Goal: Transaction & Acquisition: Purchase product/service

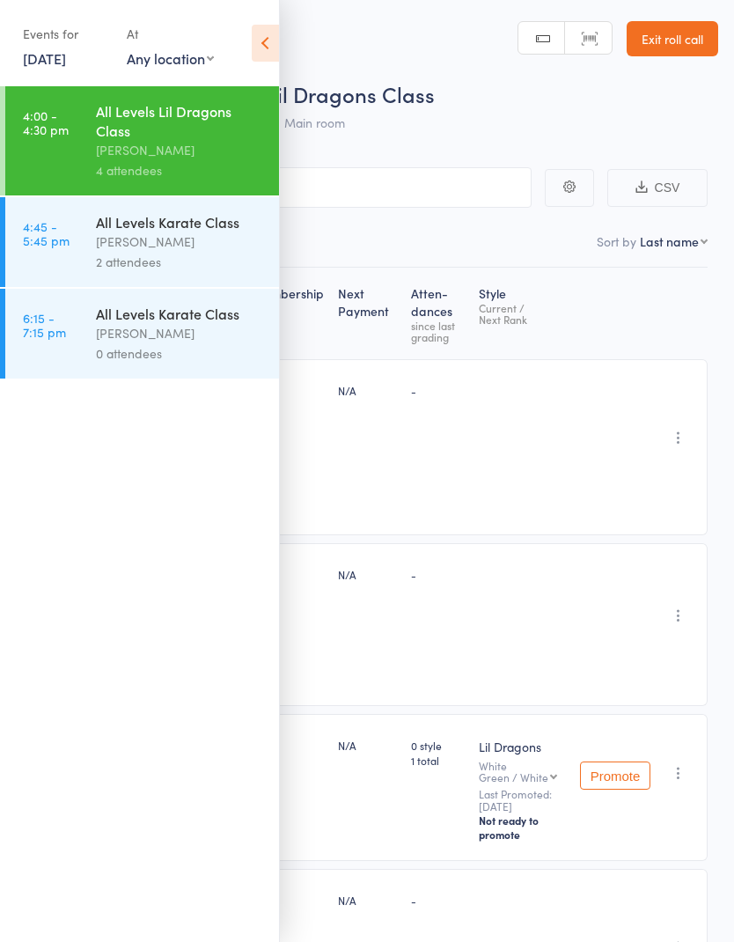
click at [692, 34] on link "Exit roll call" at bounding box center [673, 38] width 92 height 35
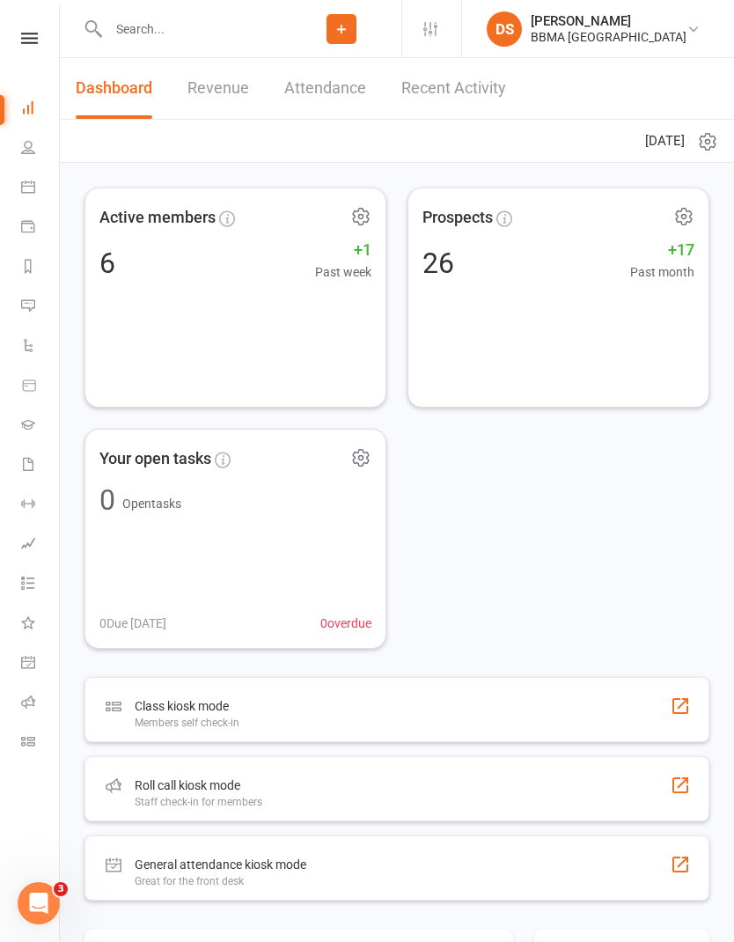
click at [27, 33] on icon at bounding box center [29, 38] width 17 height 11
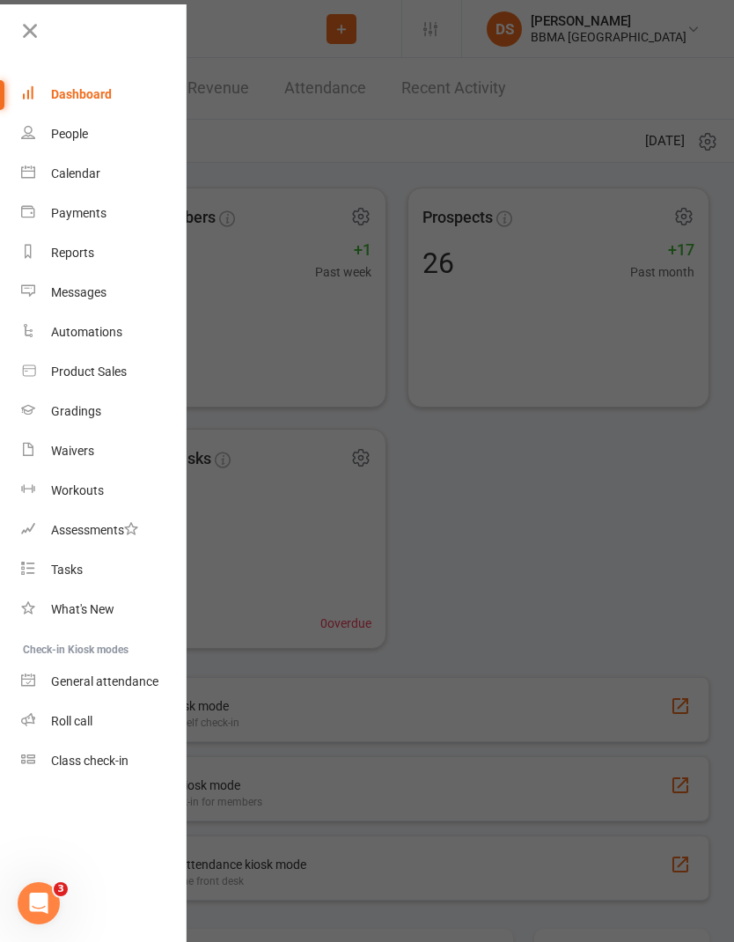
click at [250, 42] on div at bounding box center [367, 471] width 734 height 942
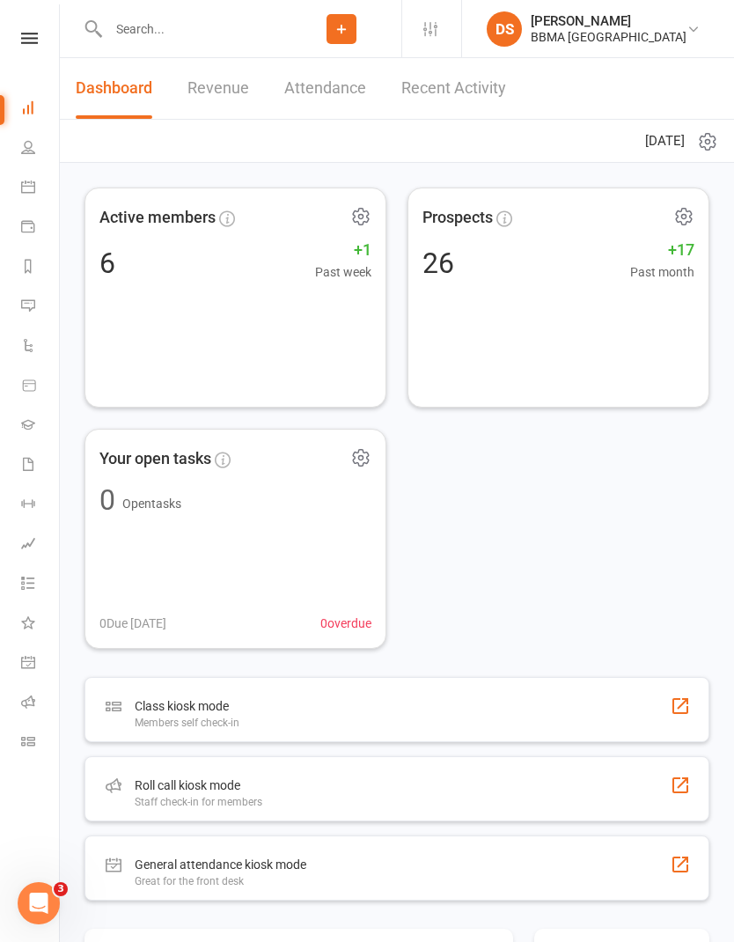
click at [209, 26] on input "text" at bounding box center [192, 29] width 179 height 25
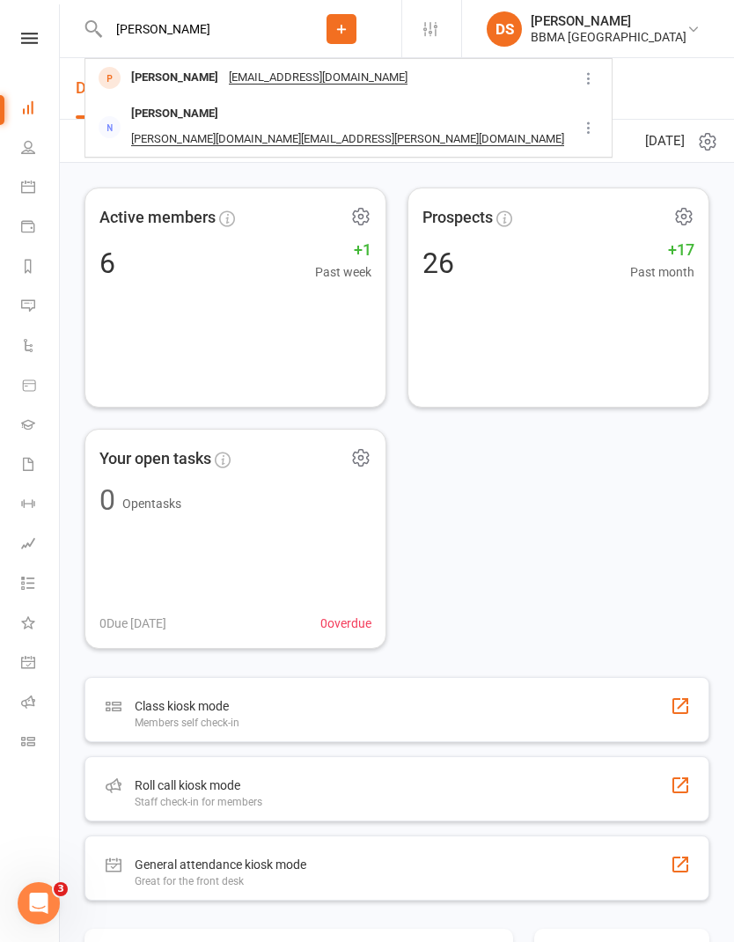
type input "Hugo"
click at [408, 82] on div "Hugo Ramsdale jodieannehenderson@gmail.com" at bounding box center [331, 78] width 490 height 36
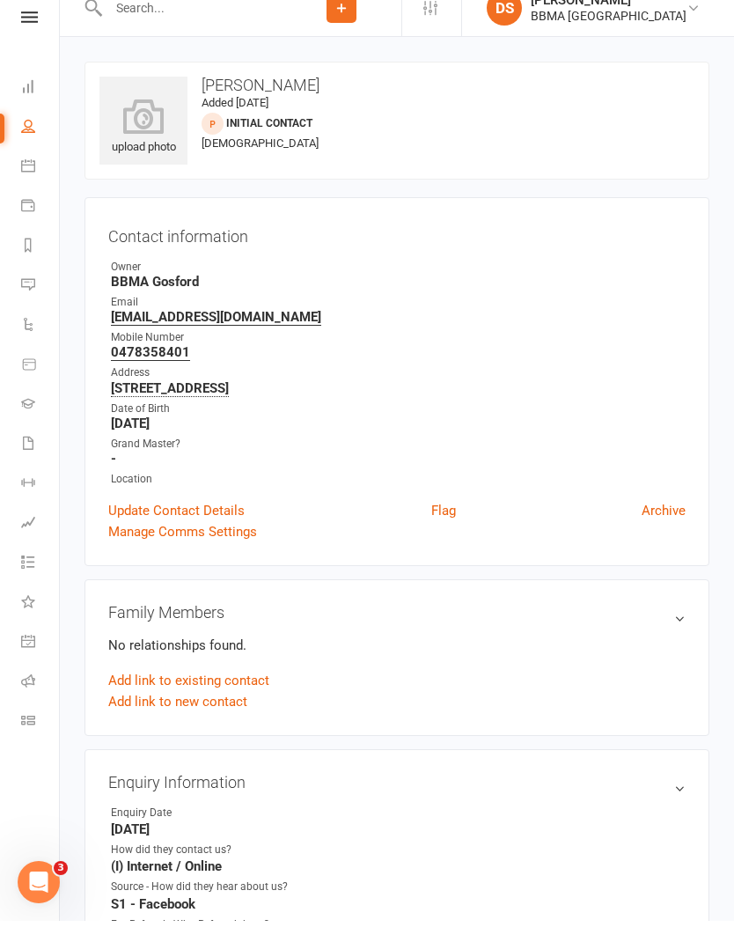
click at [216, 521] on link "Update Contact Details" at bounding box center [176, 531] width 136 height 21
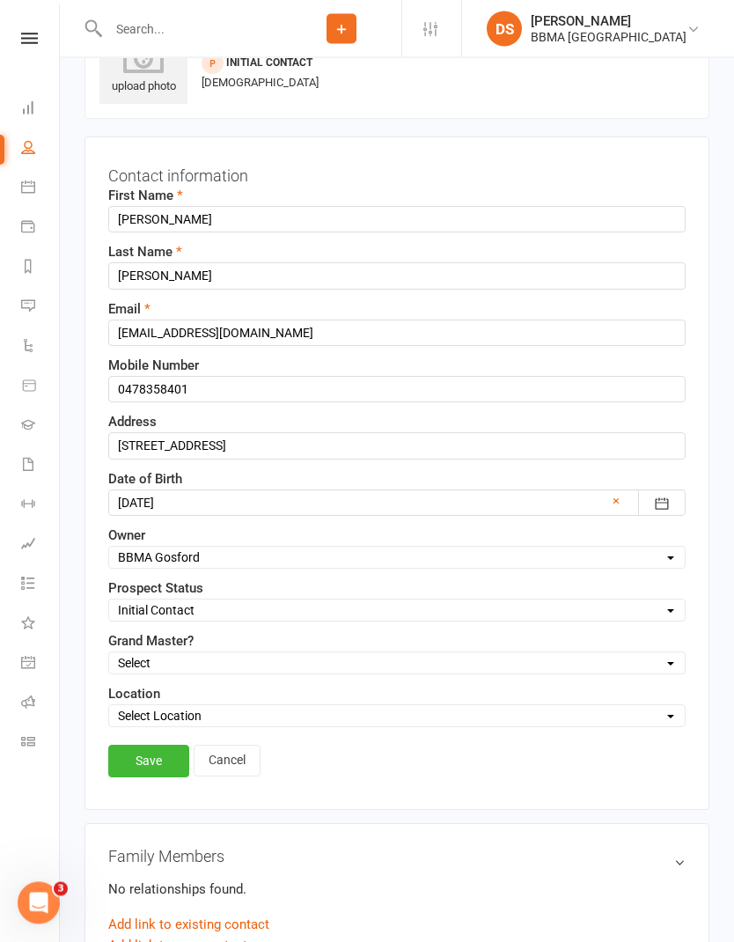
scroll to position [82, 0]
click at [291, 505] on div at bounding box center [396, 502] width 577 height 26
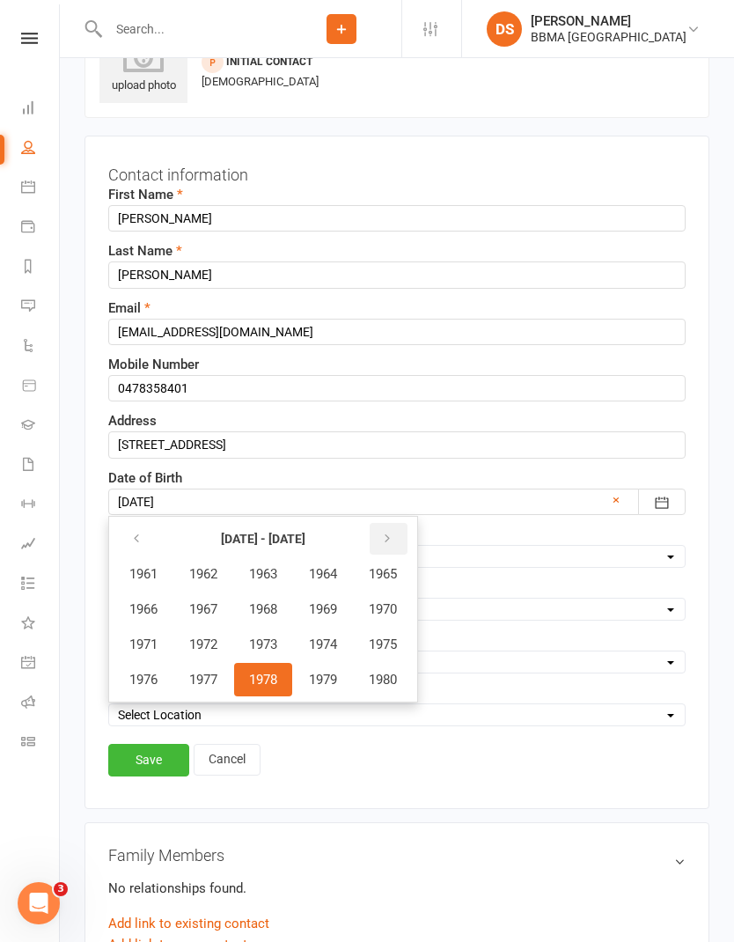
click at [401, 538] on button "button" at bounding box center [389, 539] width 38 height 32
click at [393, 536] on icon "button" at bounding box center [387, 539] width 12 height 14
click at [210, 681] on span "2017" at bounding box center [203, 679] width 28 height 16
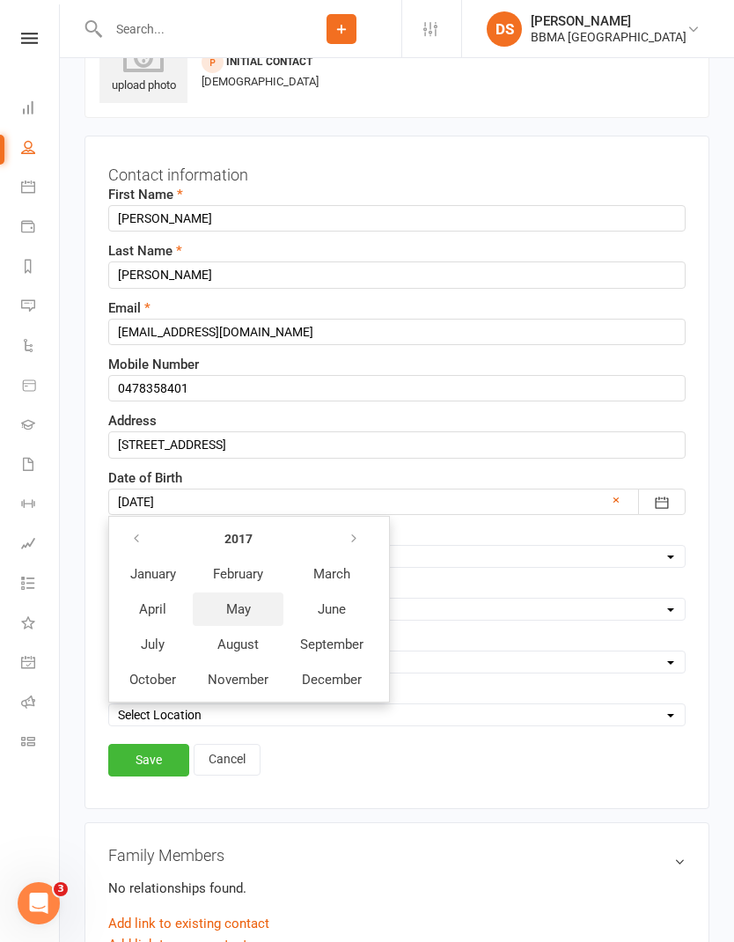
click at [253, 603] on button "May" at bounding box center [238, 608] width 91 height 33
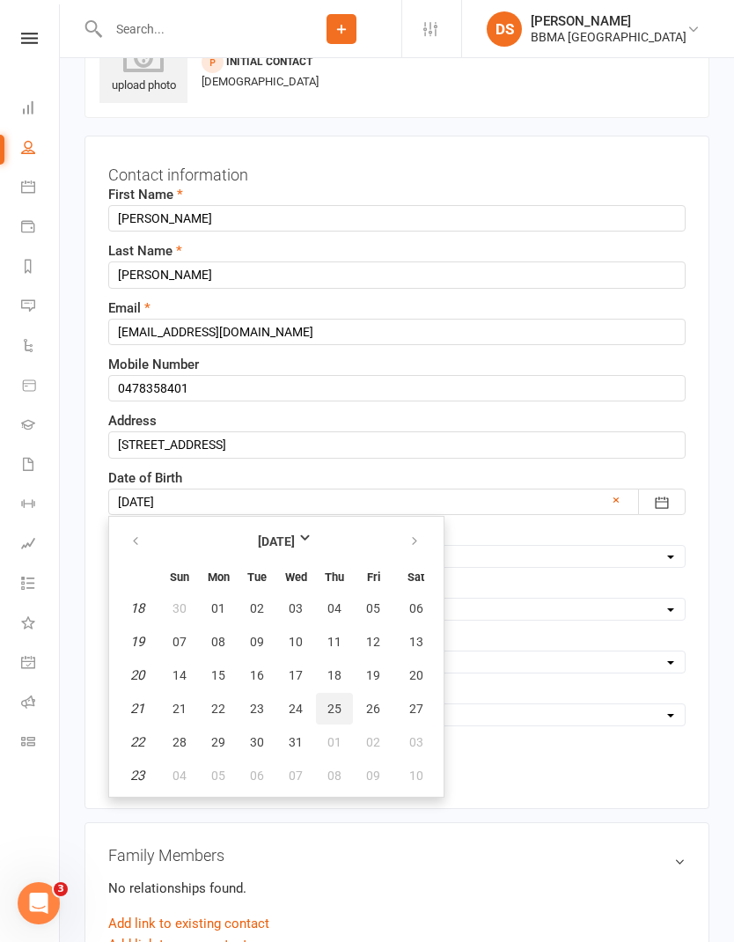
click at [340, 707] on span "25" at bounding box center [334, 708] width 14 height 14
type input "25 May 2017"
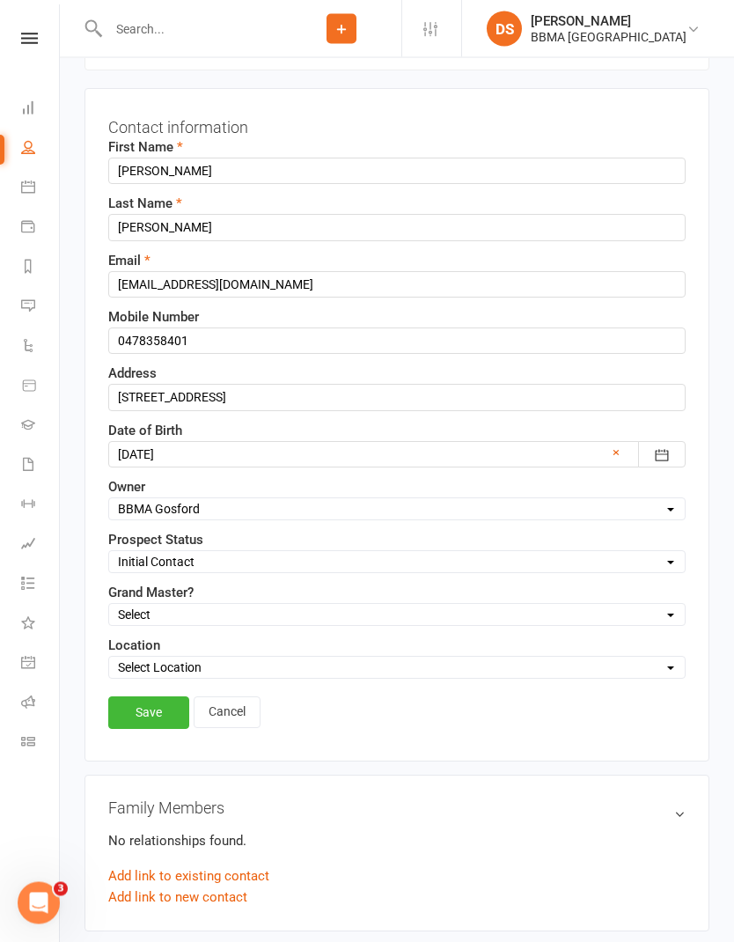
scroll to position [129, 0]
click at [152, 706] on link "Save" at bounding box center [148, 713] width 81 height 32
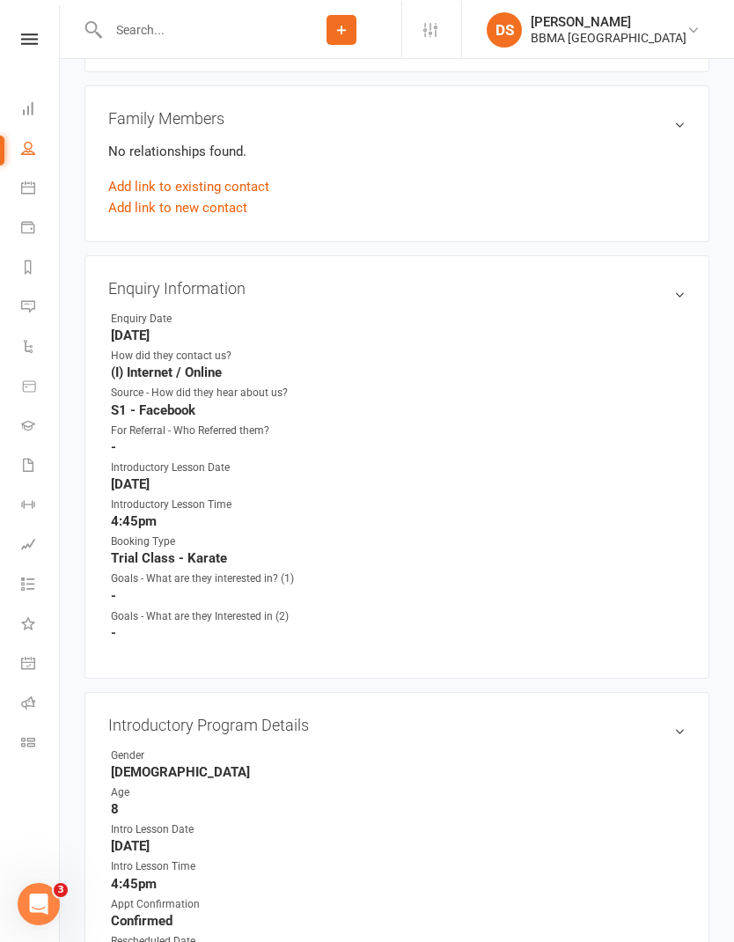
scroll to position [515, 0]
click at [0, 0] on link "edit" at bounding box center [0, 0] width 0 height 0
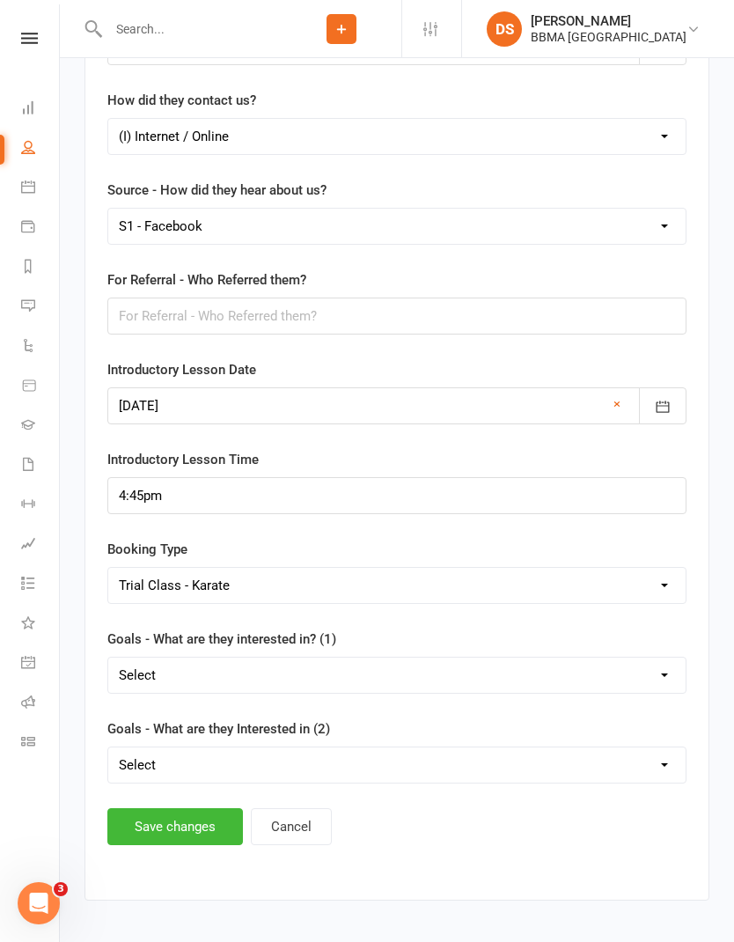
scroll to position [2073, 0]
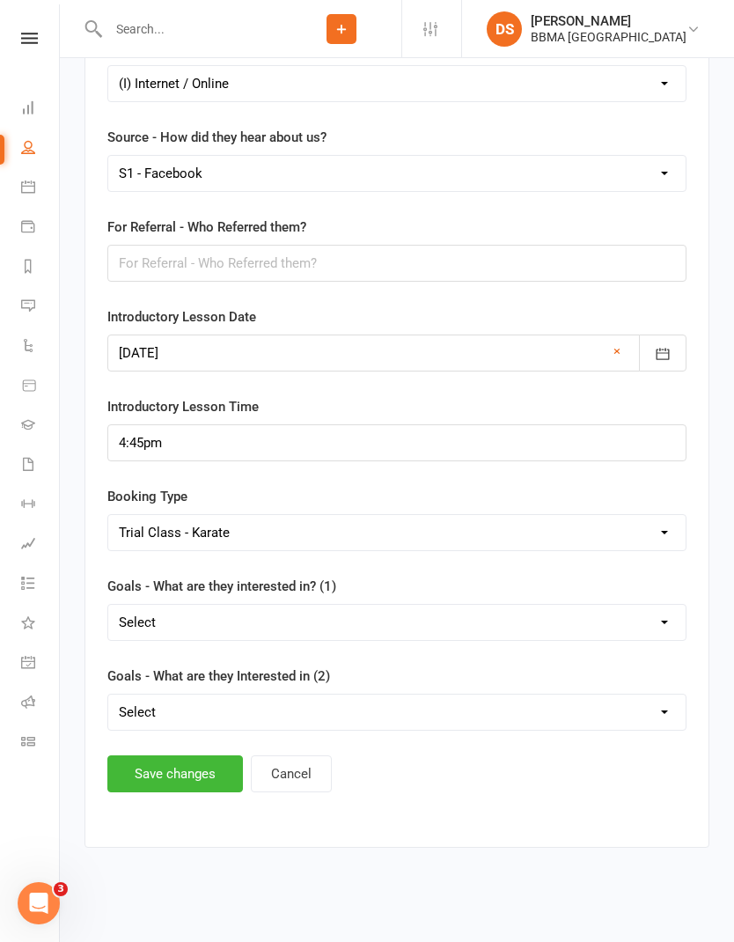
click at [653, 605] on select "Select Increased Confidence Better Focus Improved Self Esteem Sporting Ability …" at bounding box center [396, 622] width 577 height 35
select select "Fitness"
click at [630, 699] on select "Select Increased Confidence Better Focus Improved Self Esteem Sporting Ability …" at bounding box center [396, 711] width 577 height 35
select select "Concentration"
click at [154, 755] on button "Save changes" at bounding box center [175, 773] width 136 height 37
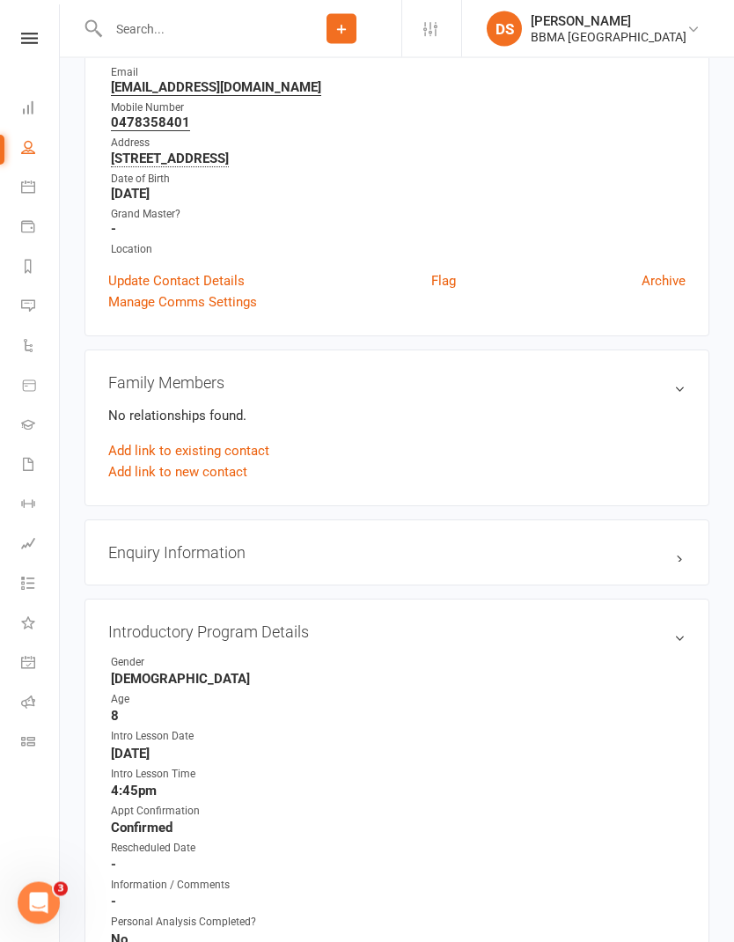
scroll to position [0, 0]
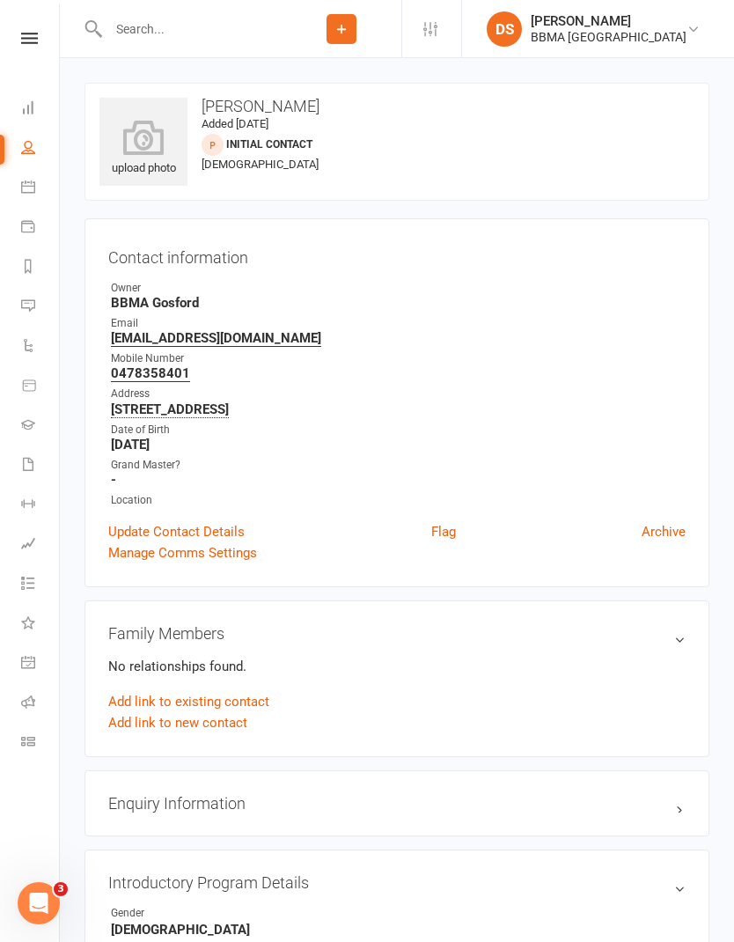
click at [36, 33] on icon at bounding box center [29, 38] width 17 height 11
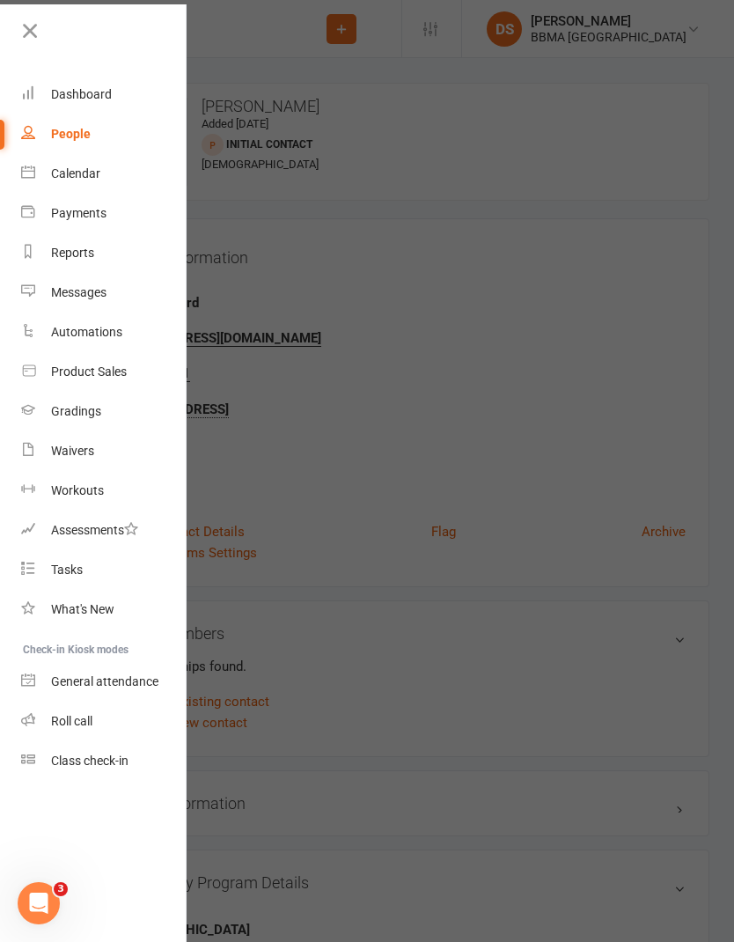
click at [93, 175] on div "Calendar" at bounding box center [75, 173] width 49 height 14
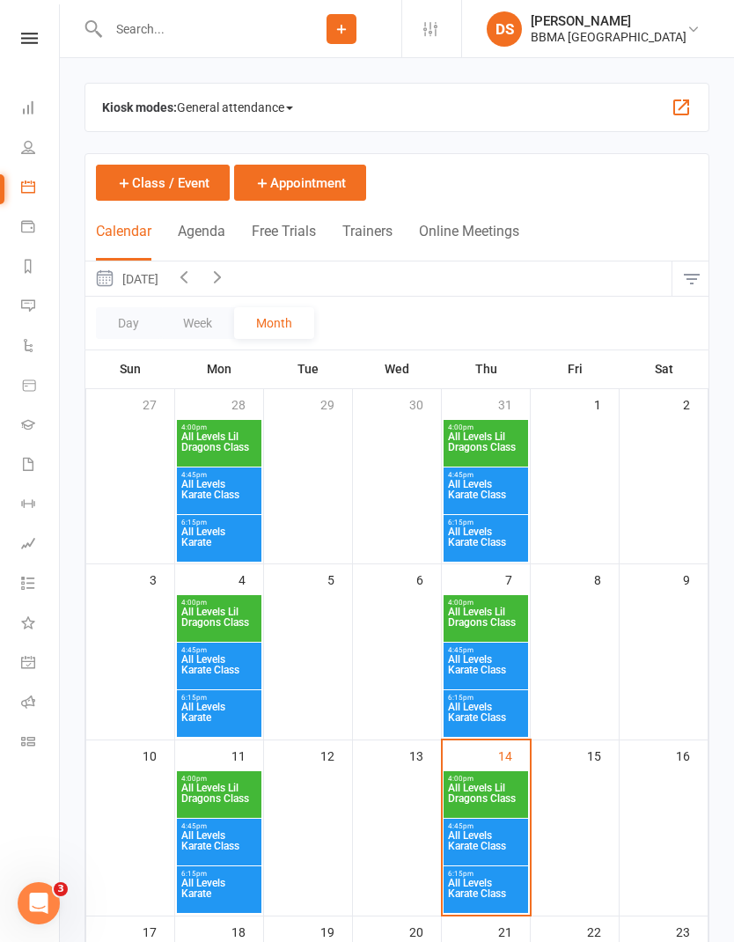
click at [246, 108] on span "General attendance" at bounding box center [235, 107] width 116 height 28
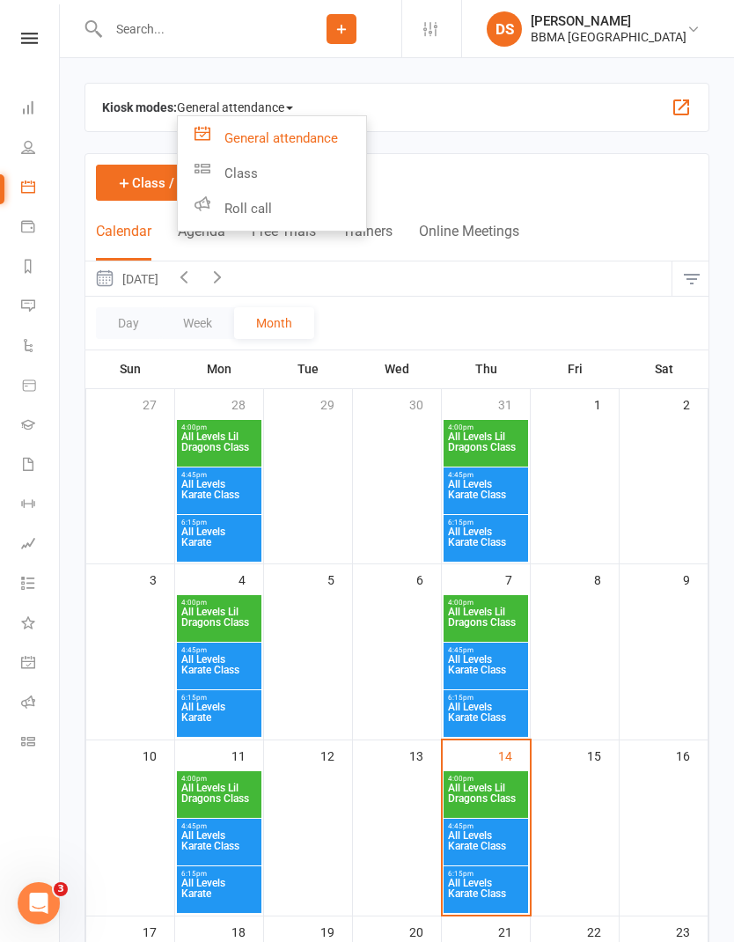
click at [256, 169] on link "Class" at bounding box center [272, 173] width 188 height 35
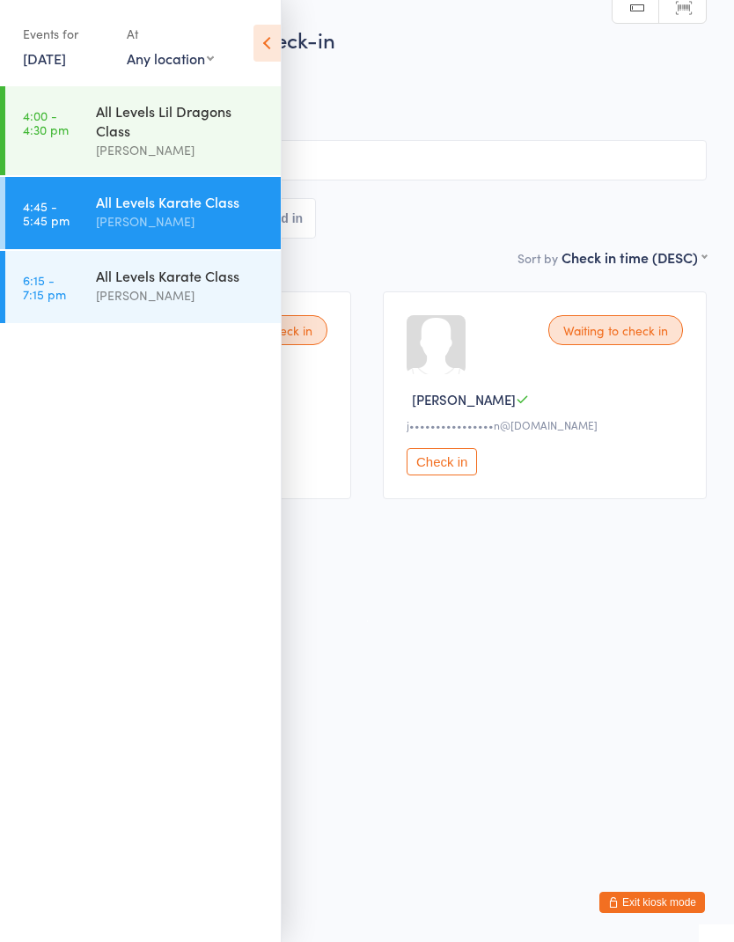
click at [255, 43] on icon at bounding box center [266, 43] width 27 height 37
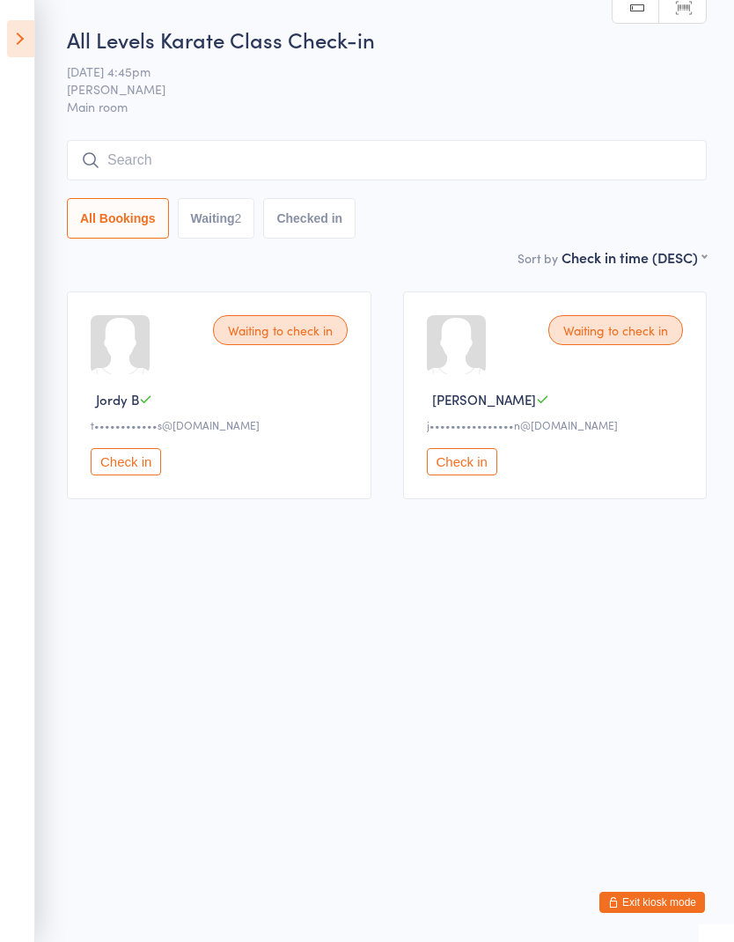
click at [468, 475] on button "Check in" at bounding box center [462, 461] width 70 height 27
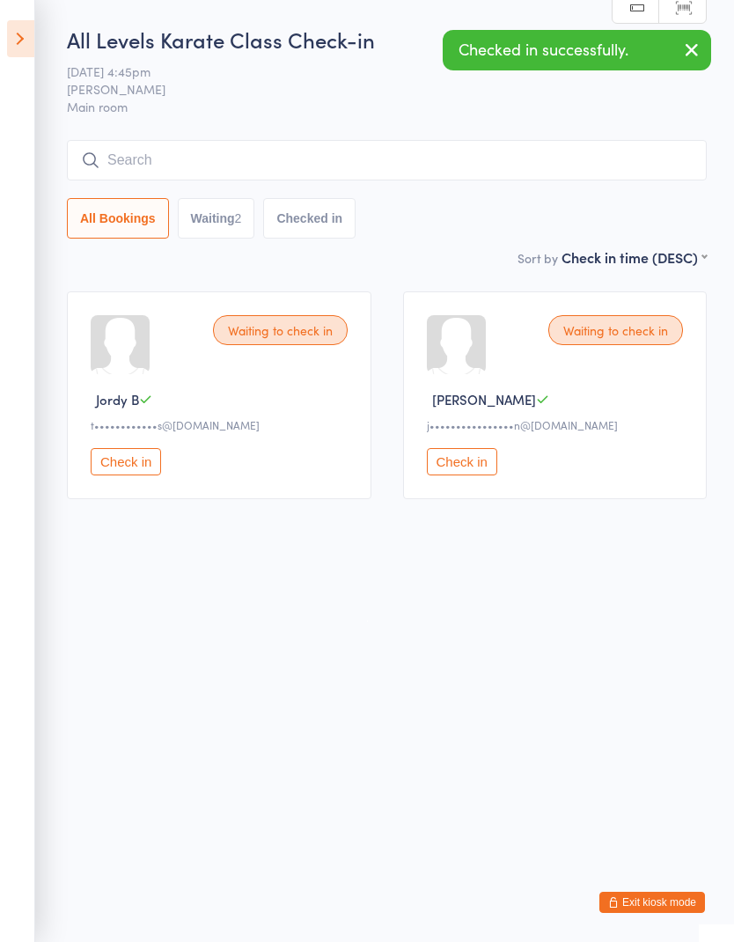
click at [127, 459] on button "Check in" at bounding box center [126, 461] width 70 height 27
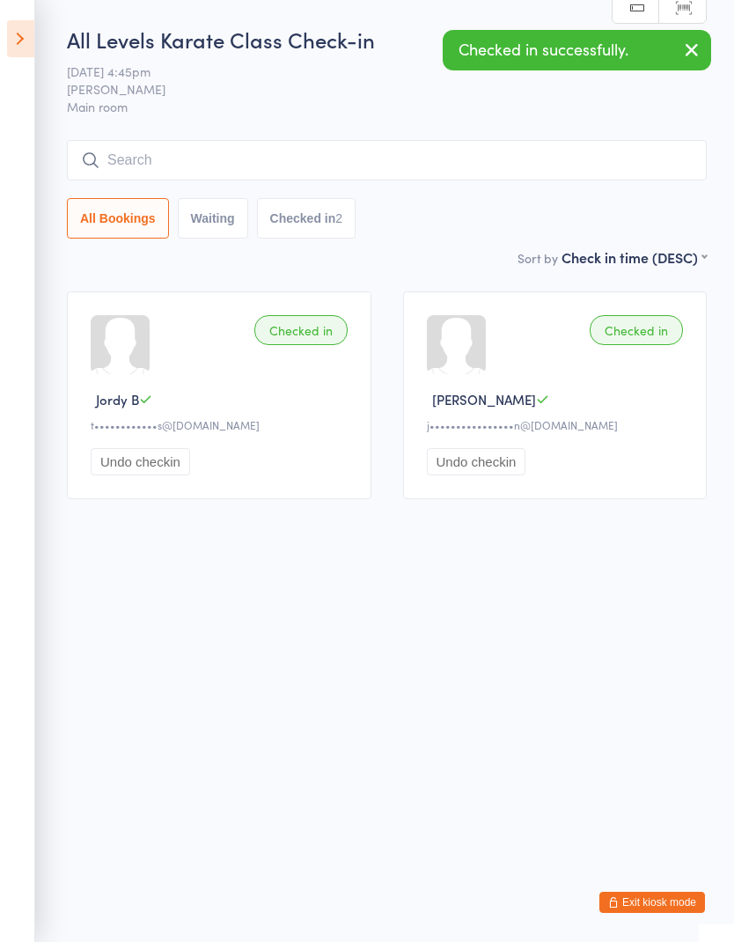
click at [24, 33] on icon at bounding box center [20, 38] width 27 height 37
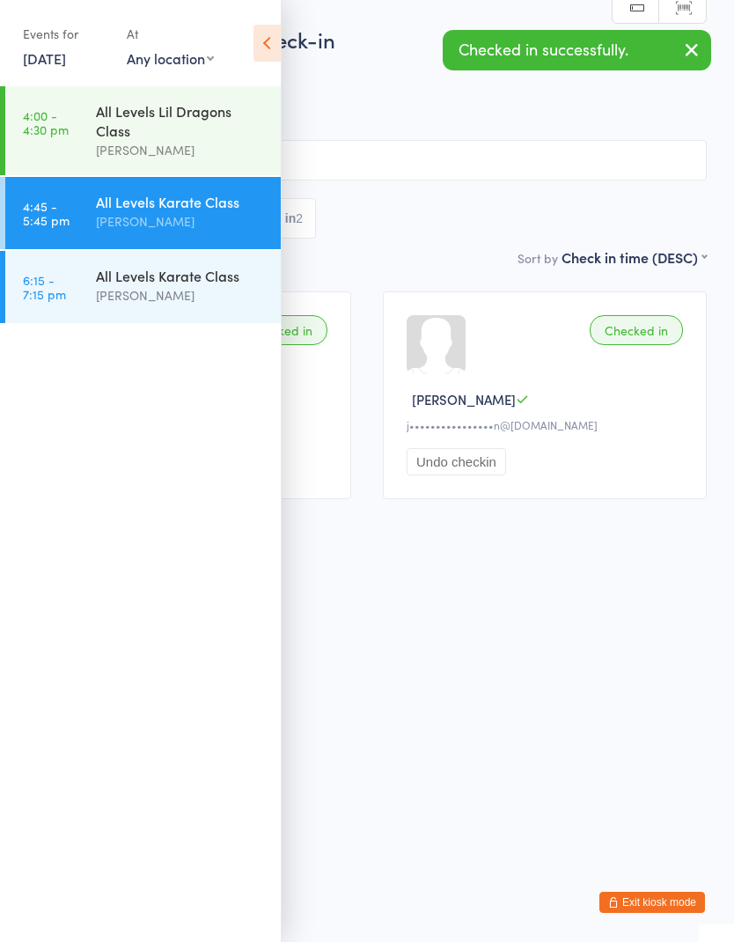
click at [194, 140] on div "All Levels Lil Dragons Class" at bounding box center [181, 120] width 170 height 39
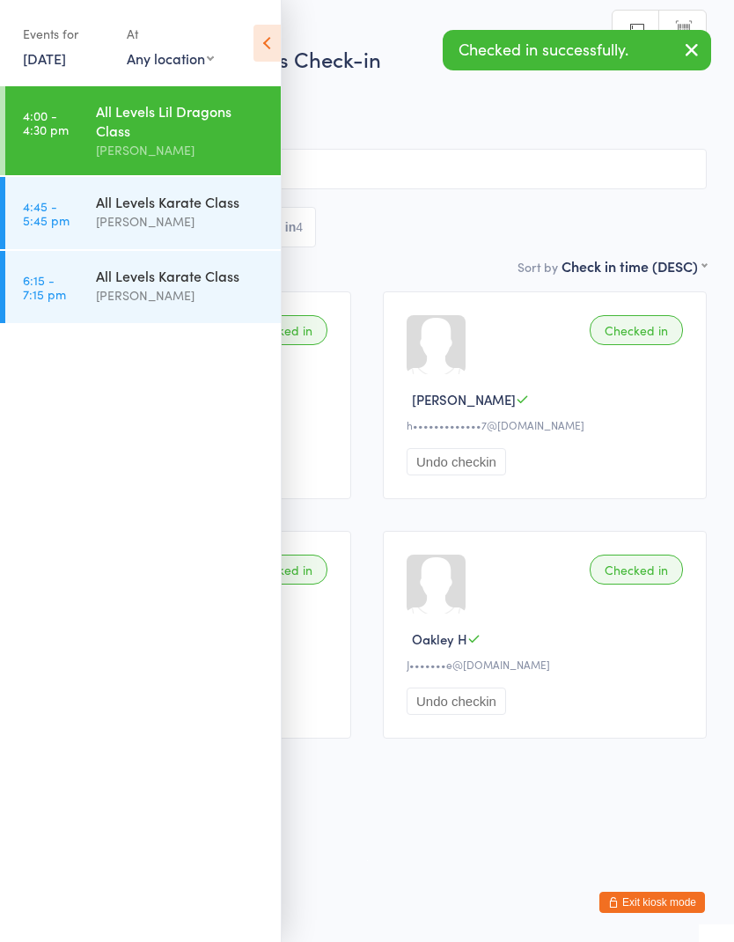
click at [278, 47] on icon at bounding box center [266, 43] width 27 height 37
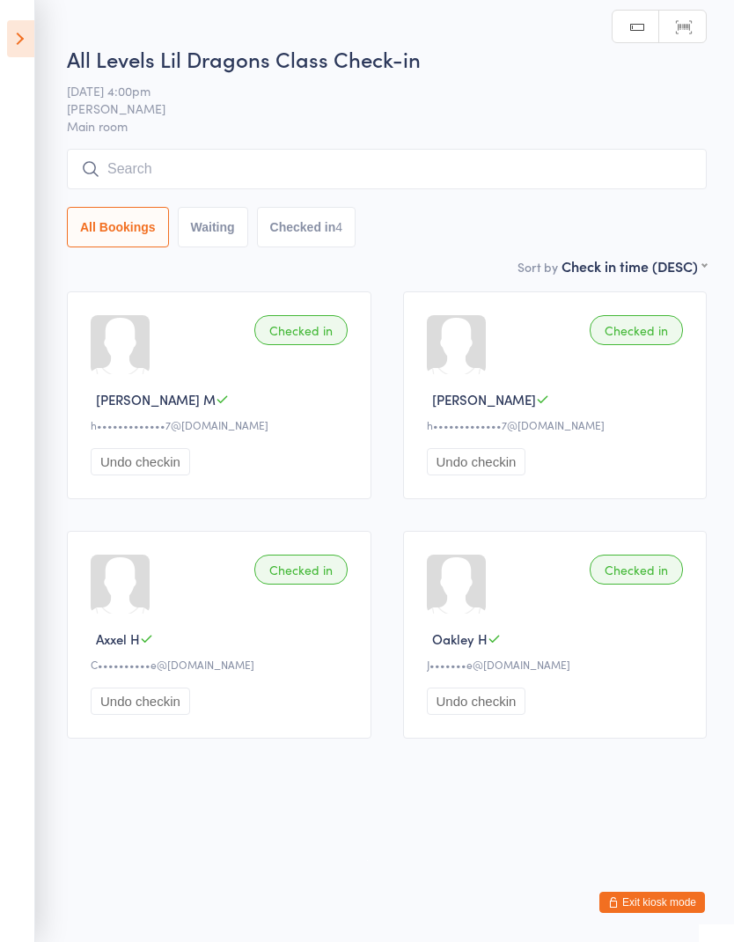
click at [23, 38] on icon at bounding box center [20, 38] width 27 height 37
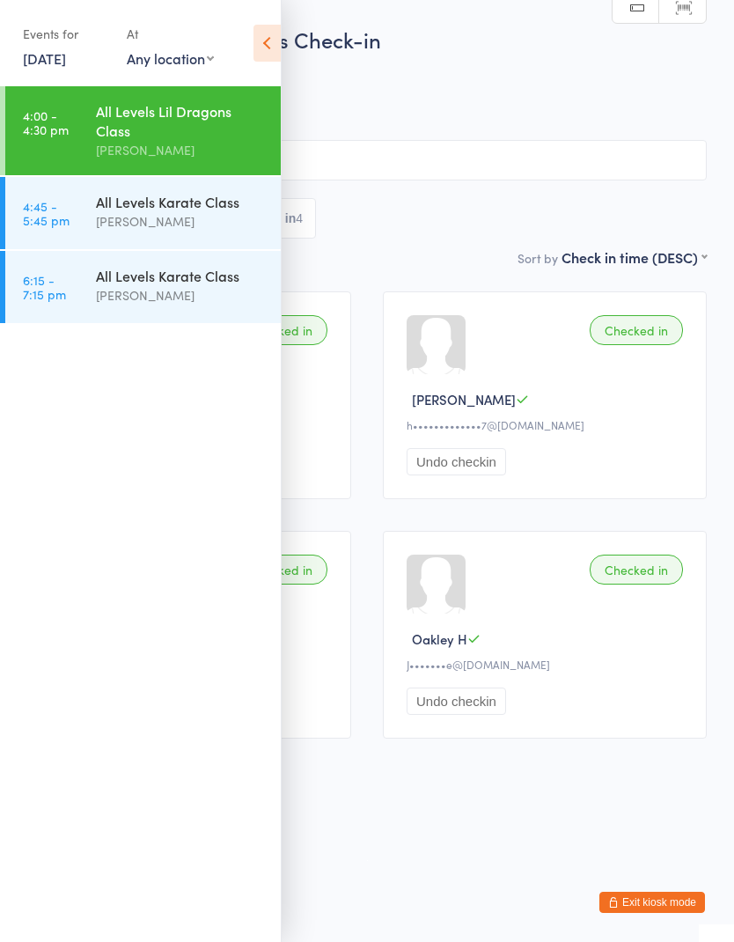
click at [670, 893] on button "Exit kiosk mode" at bounding box center [652, 901] width 106 height 21
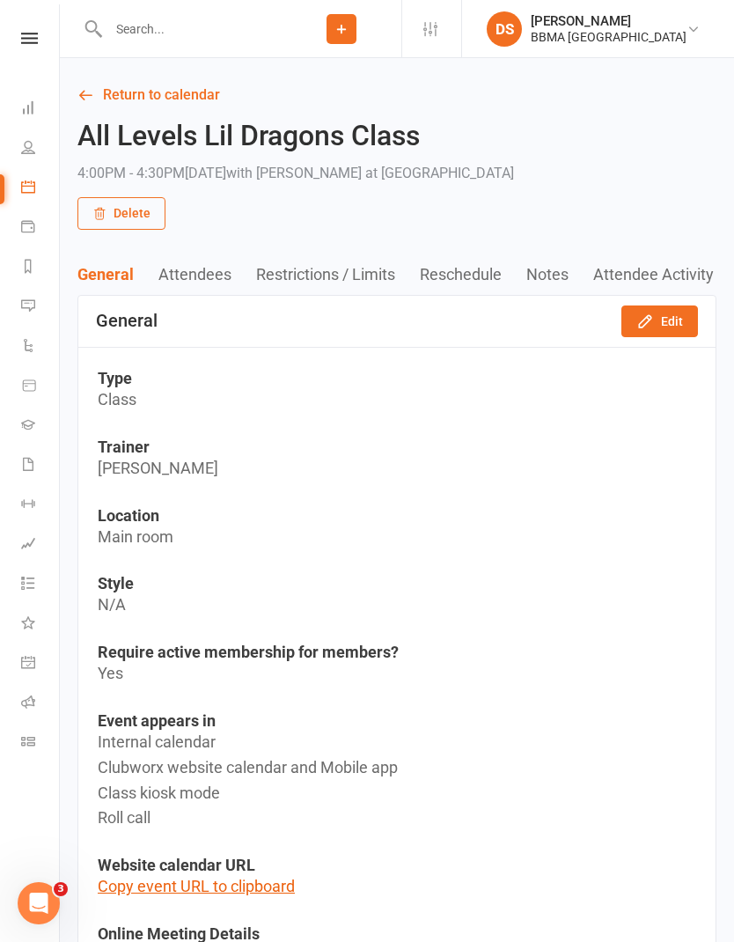
click at [156, 20] on input "text" at bounding box center [192, 29] width 179 height 25
click at [32, 39] on icon at bounding box center [29, 38] width 17 height 11
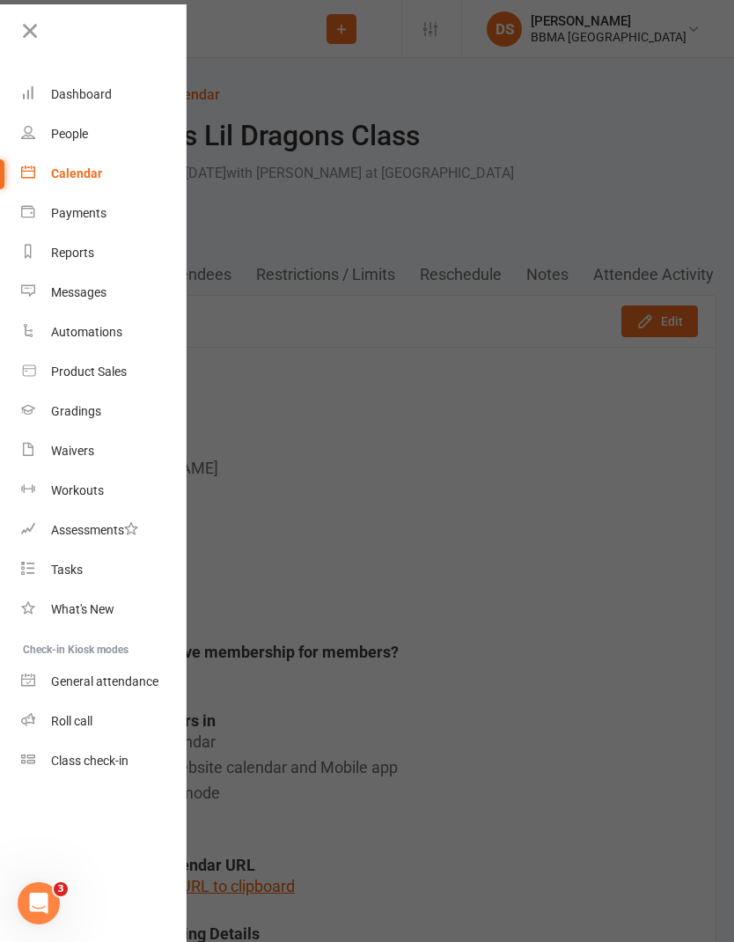
click at [106, 370] on div "Product Sales" at bounding box center [89, 371] width 76 height 14
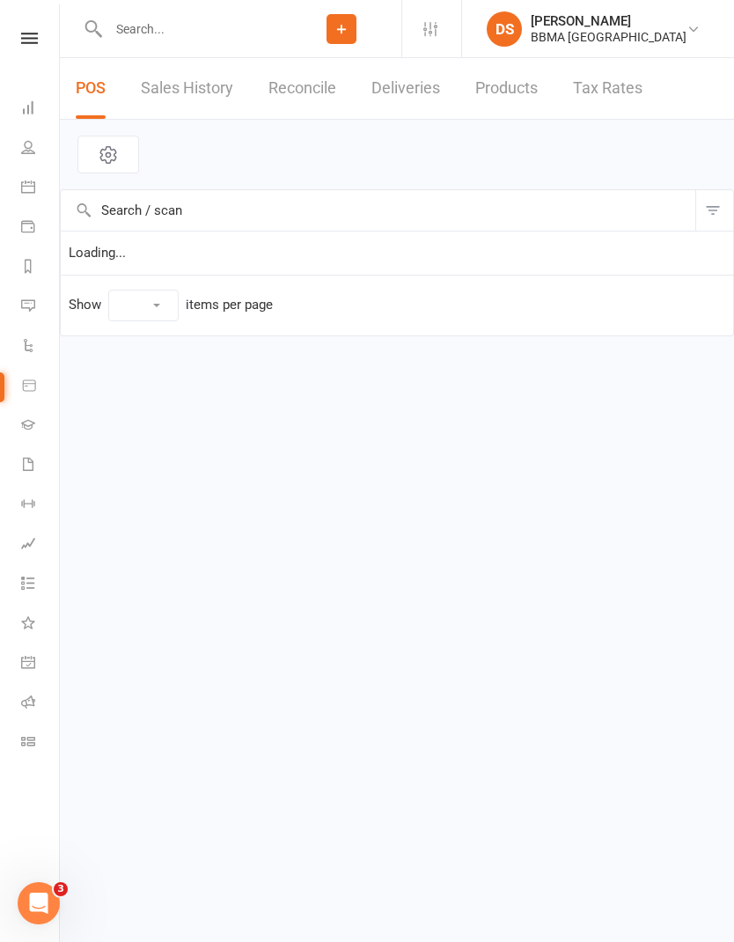
select select "10"
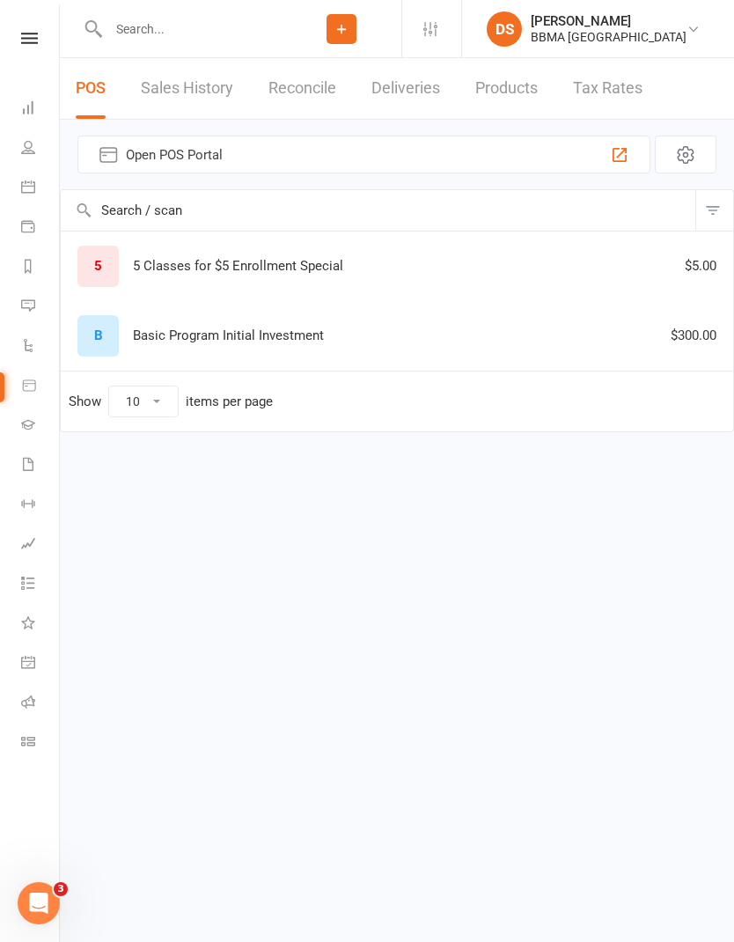
click at [274, 333] on div "B Basic Program Initial Investment $300.00" at bounding box center [397, 335] width 657 height 41
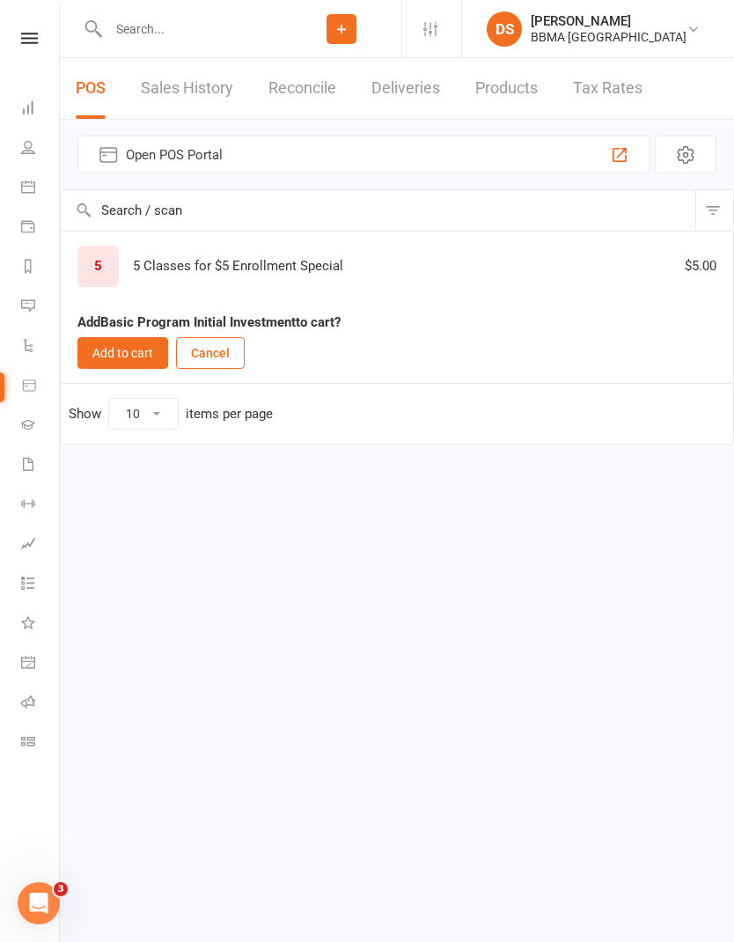
click at [128, 348] on button "Add to cart" at bounding box center [122, 353] width 91 height 32
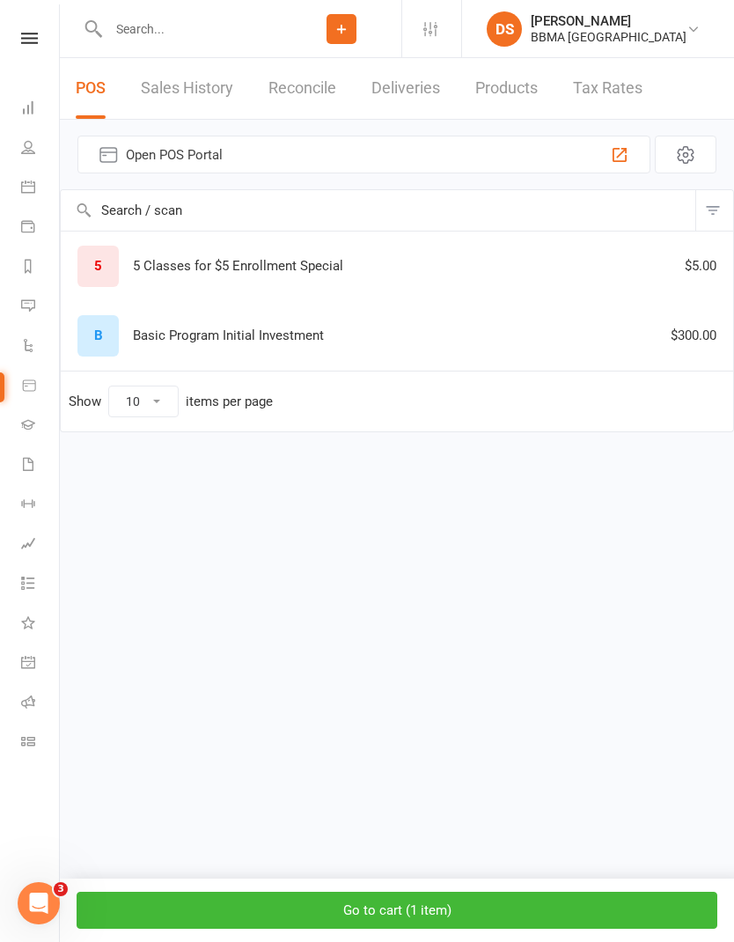
click at [543, 908] on button "Go to cart ( 1 item )" at bounding box center [397, 909] width 641 height 37
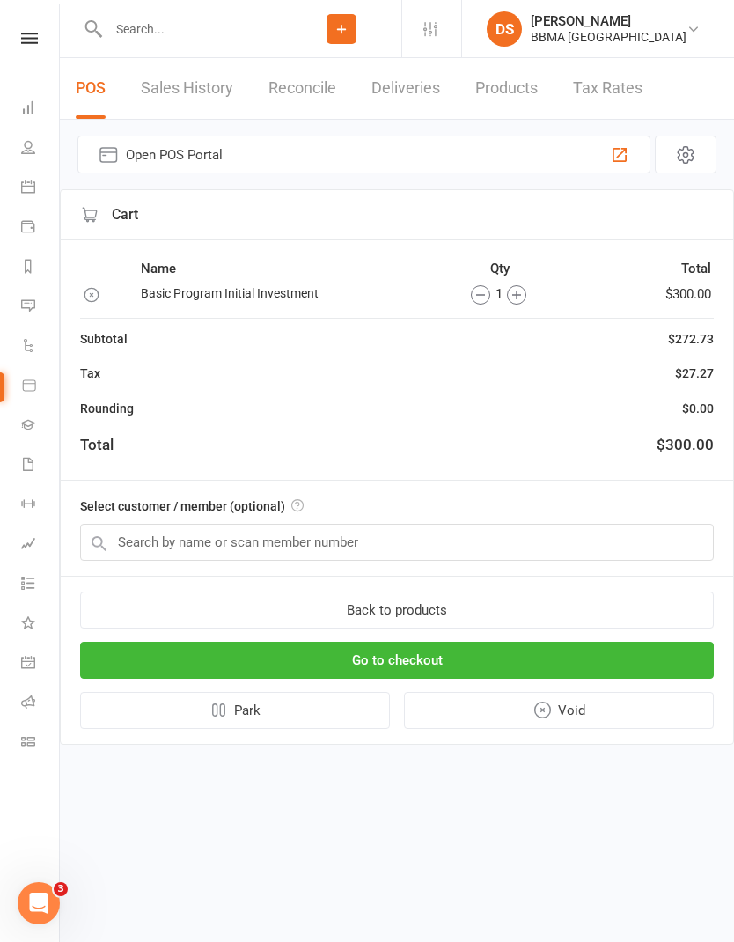
click at [508, 292] on icon "button" at bounding box center [516, 294] width 19 height 19
click at [428, 545] on input "text" at bounding box center [397, 542] width 634 height 37
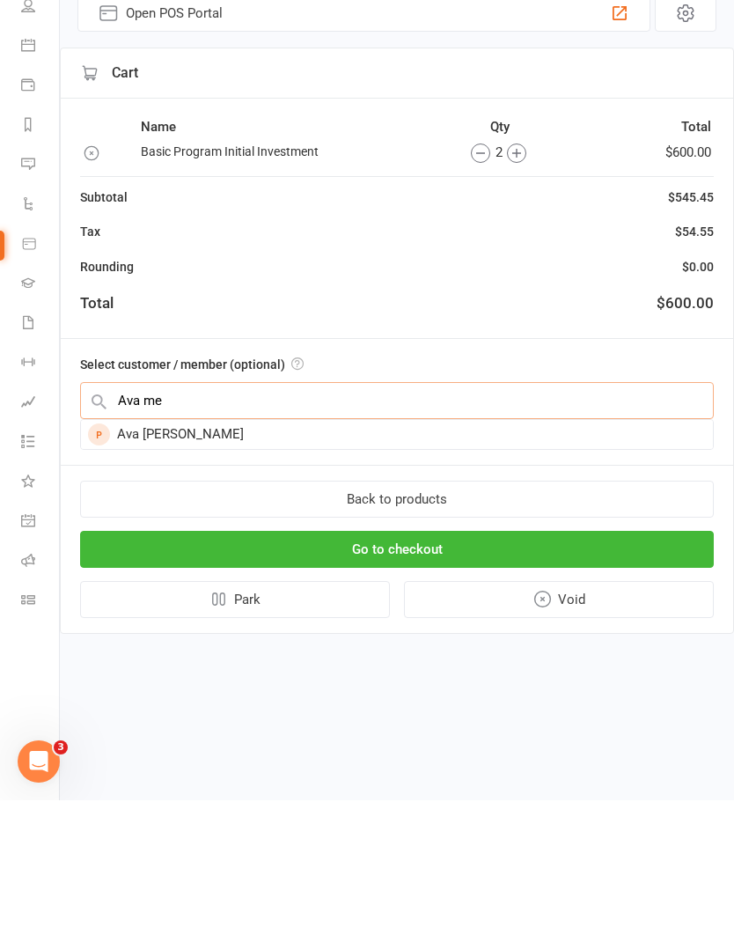
type input "Ava me"
click at [229, 561] on div "Ava Mavis Menier" at bounding box center [397, 575] width 632 height 29
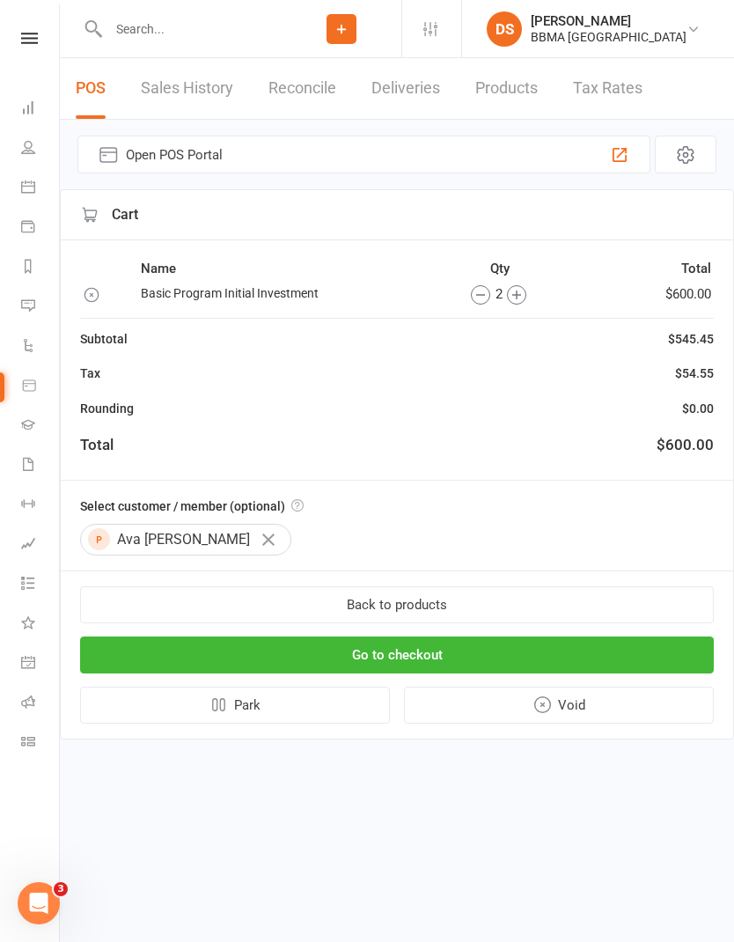
click at [567, 646] on button "Go to checkout" at bounding box center [397, 654] width 634 height 37
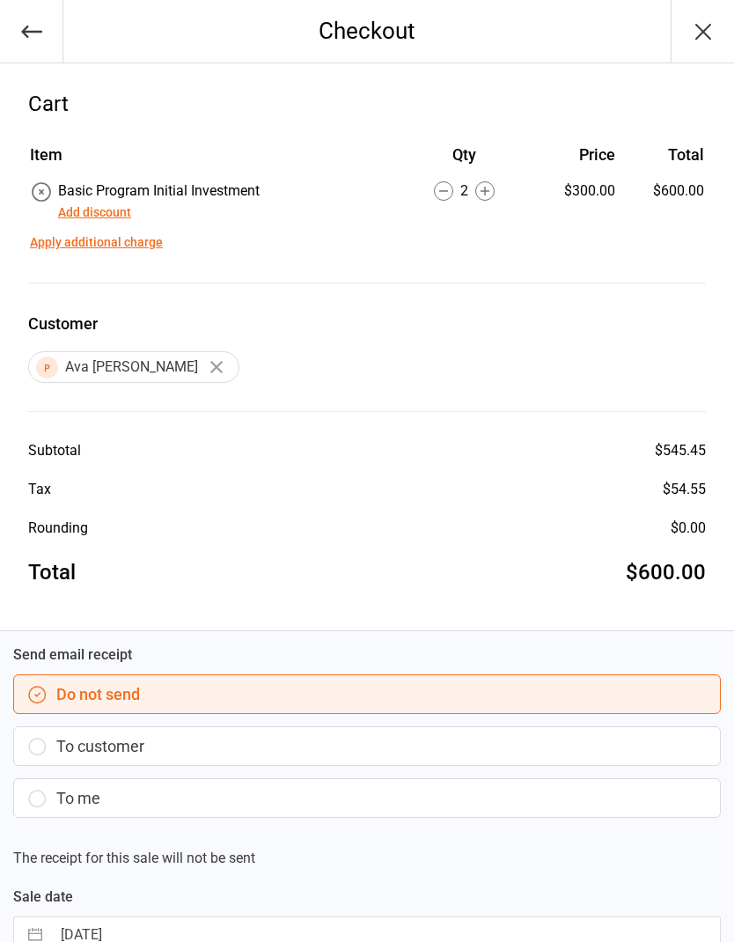
click at [100, 211] on button "Add discount" at bounding box center [94, 212] width 73 height 18
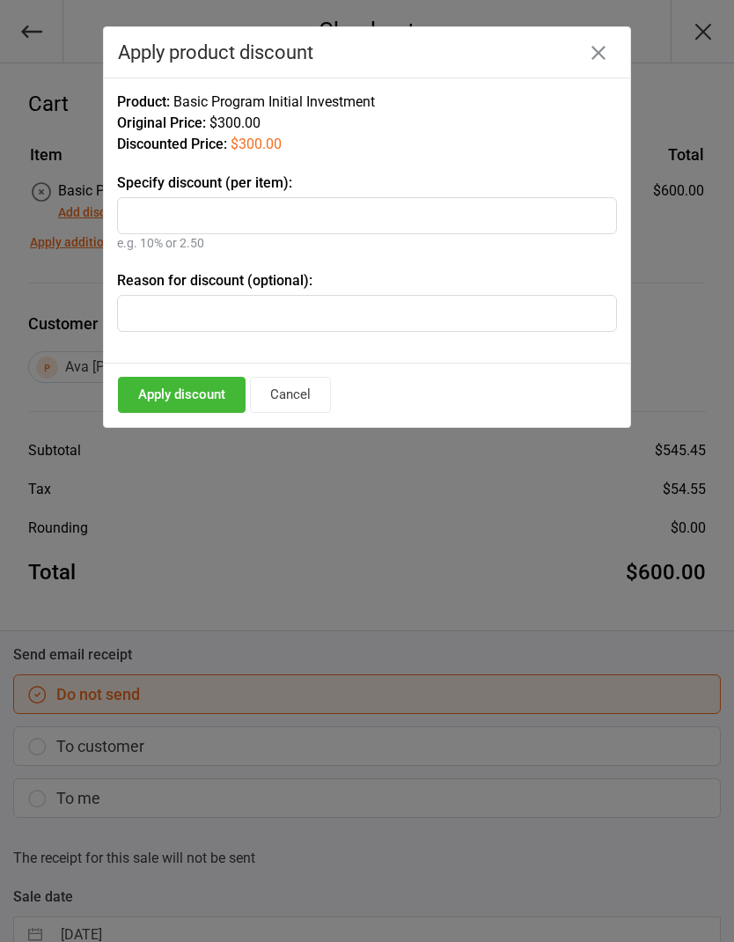
click at [405, 209] on input "text" at bounding box center [367, 215] width 500 height 37
type input "100"
click at [390, 320] on input "text" at bounding box center [367, 313] width 500 height 37
type input "Enrolment Offer"
click at [176, 385] on button "Apply discount" at bounding box center [182, 395] width 128 height 36
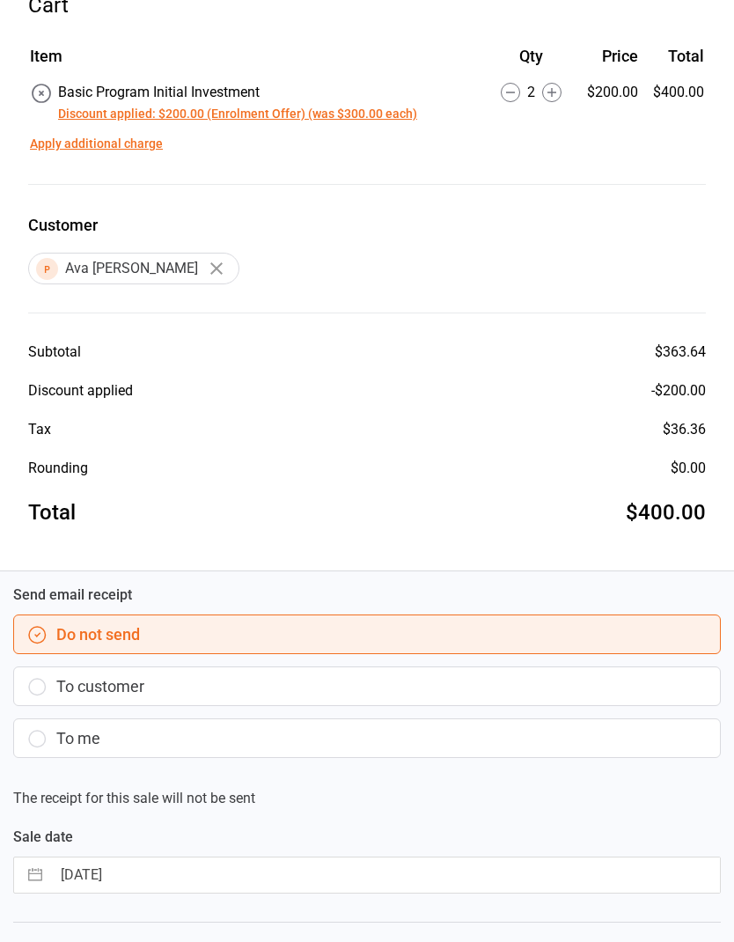
scroll to position [119, 0]
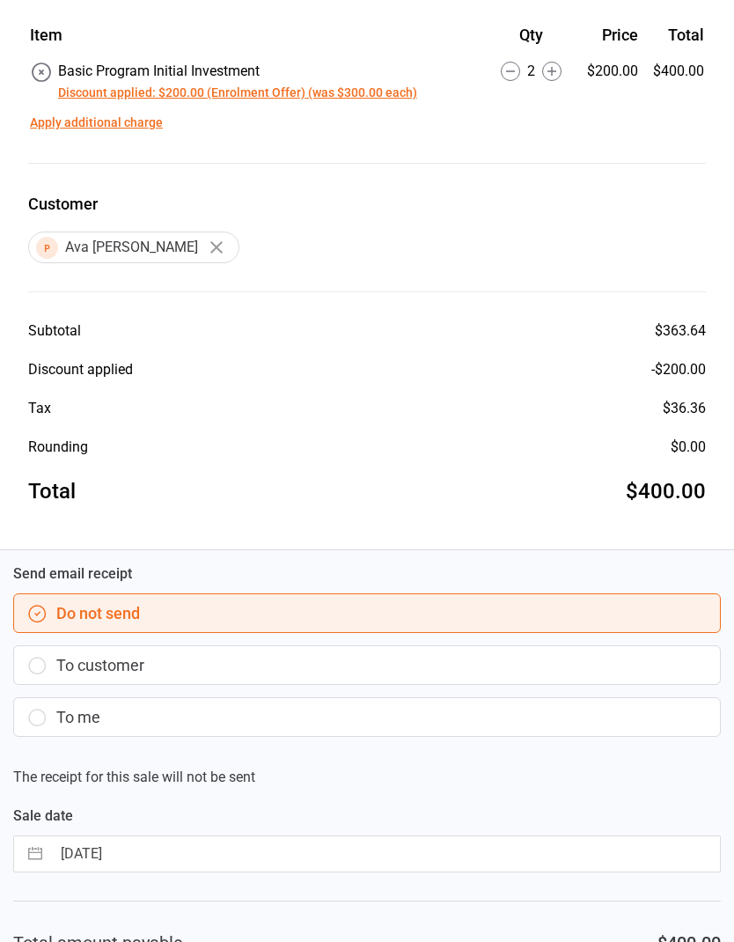
click at [363, 660] on button "To customer" at bounding box center [367, 666] width 708 height 40
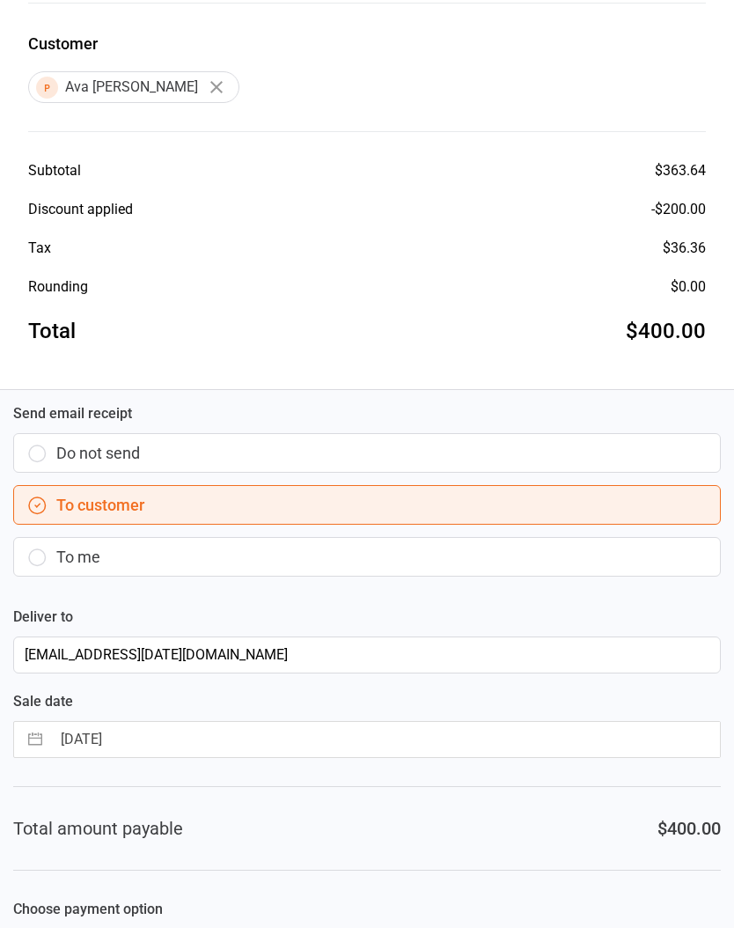
scroll to position [266, 0]
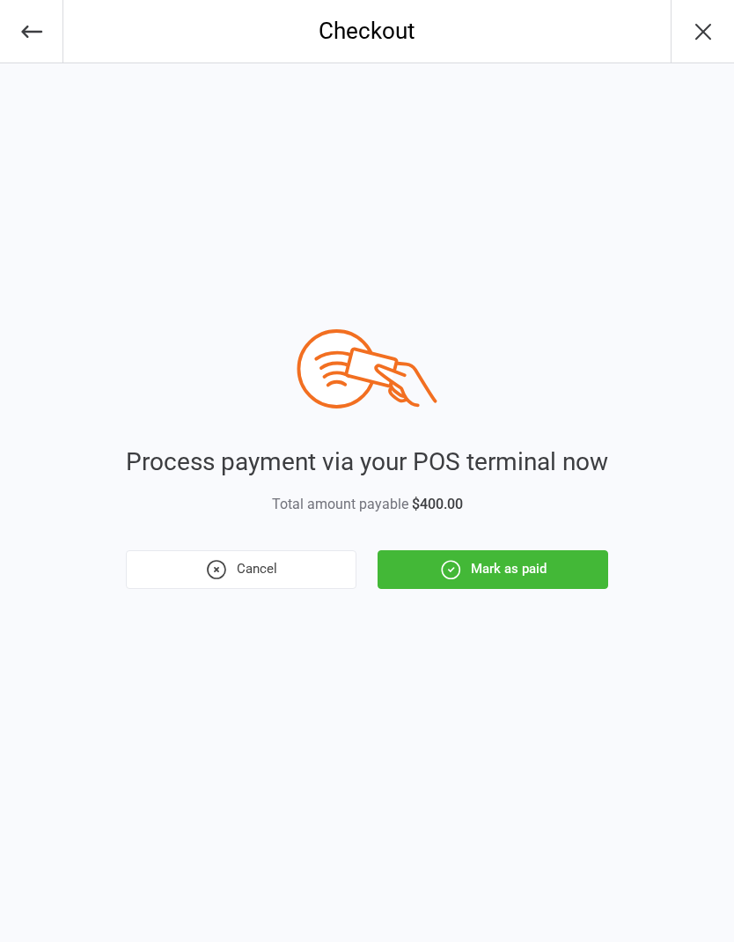
click at [528, 567] on button "Mark as paid" at bounding box center [493, 569] width 231 height 39
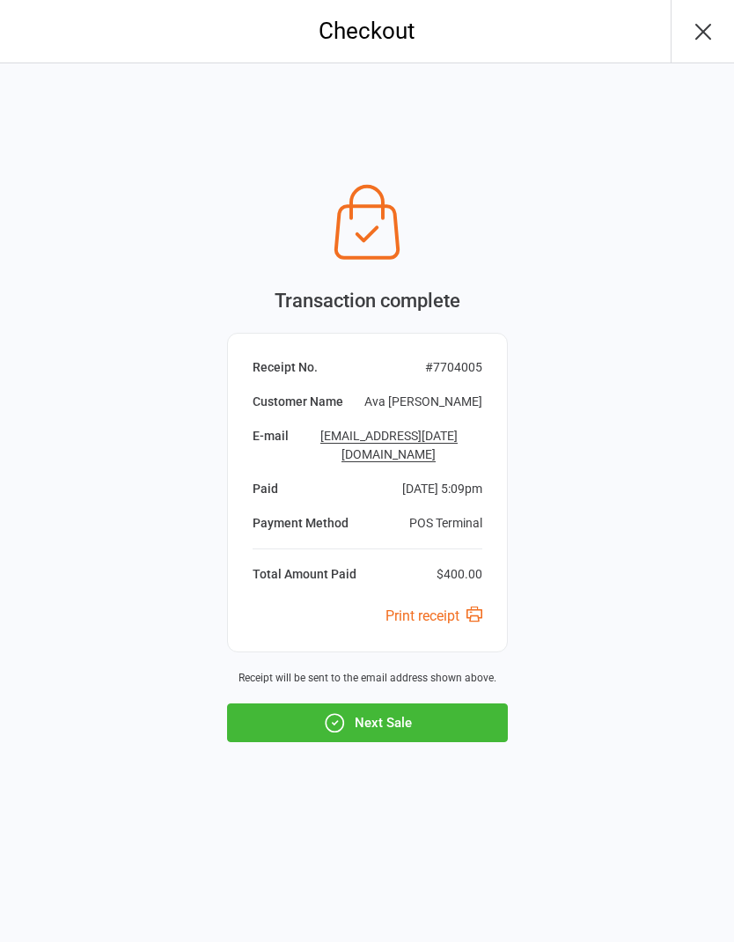
click at [444, 715] on button "Next Sale" at bounding box center [367, 722] width 281 height 39
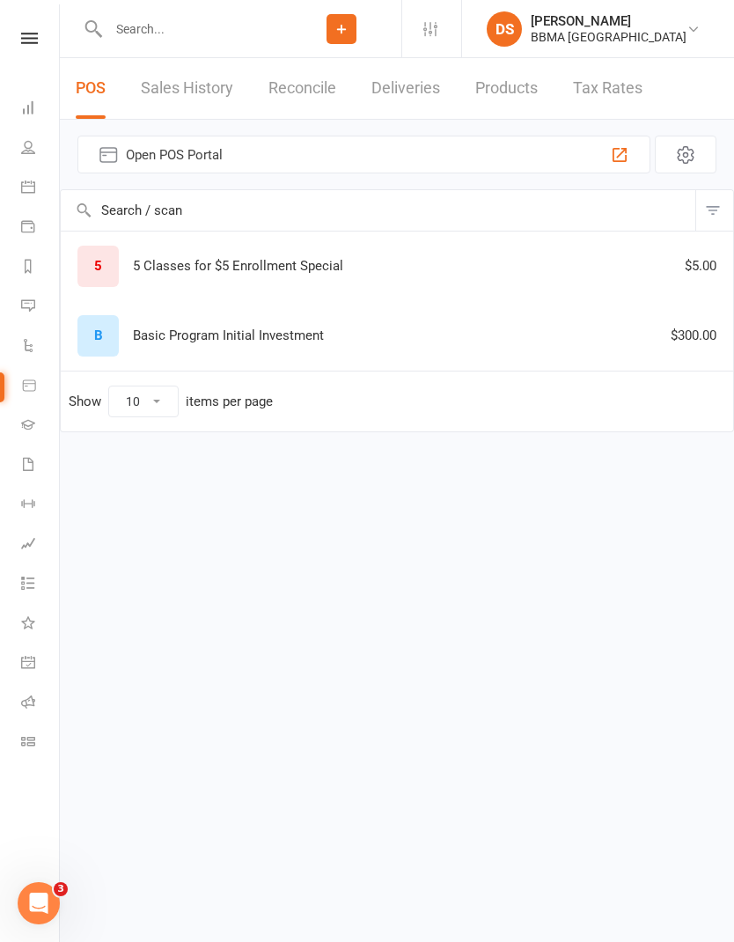
click at [671, 26] on link "DS Declan Squire BBMA Erina Heights" at bounding box center [596, 28] width 219 height 35
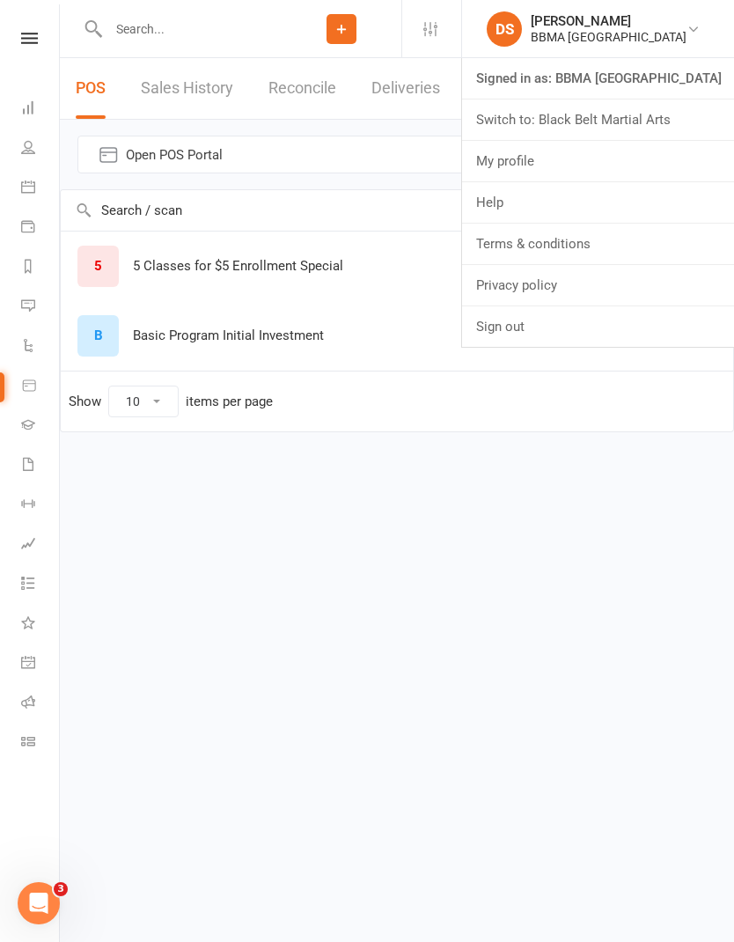
click at [646, 123] on link "Switch to: Black Belt Martial Arts" at bounding box center [598, 119] width 272 height 40
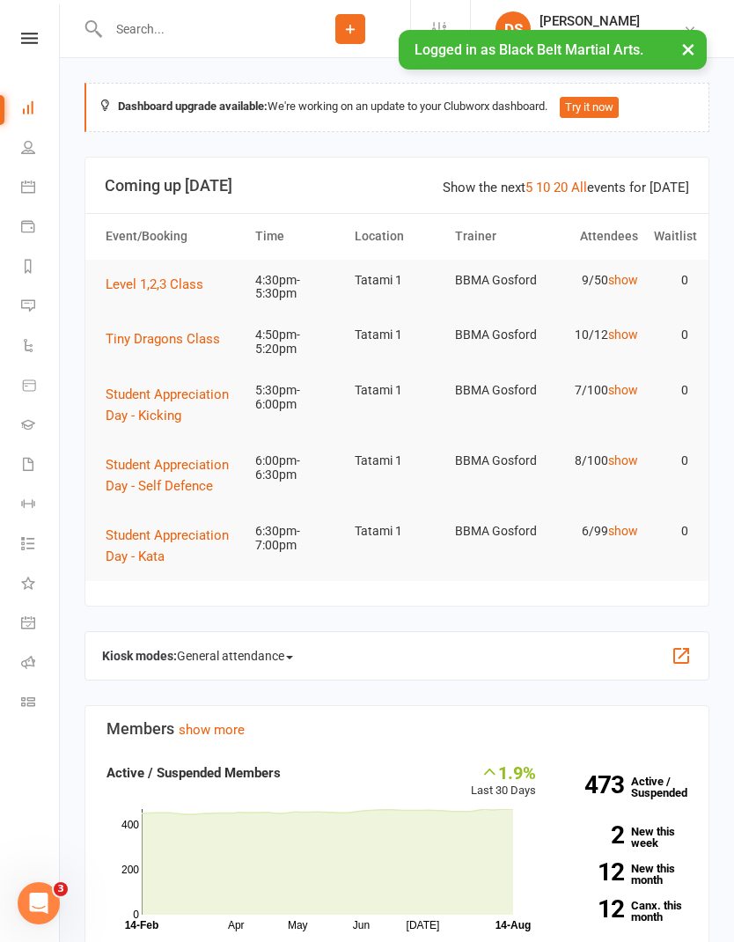
click at [41, 35] on link at bounding box center [29, 38] width 62 height 11
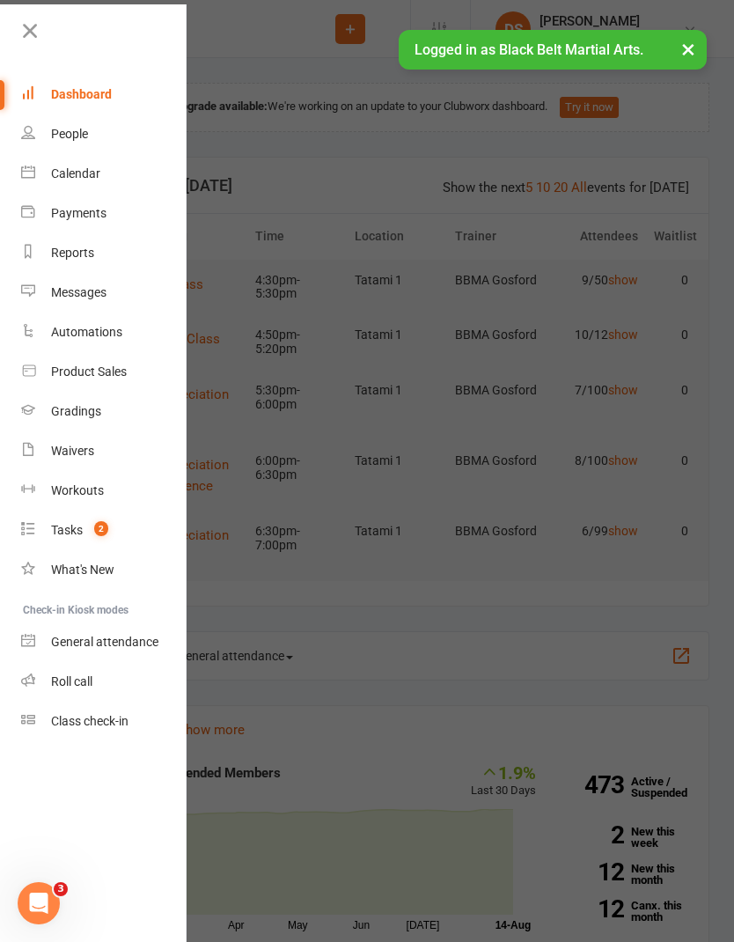
click at [81, 178] on div "Calendar" at bounding box center [75, 173] width 49 height 14
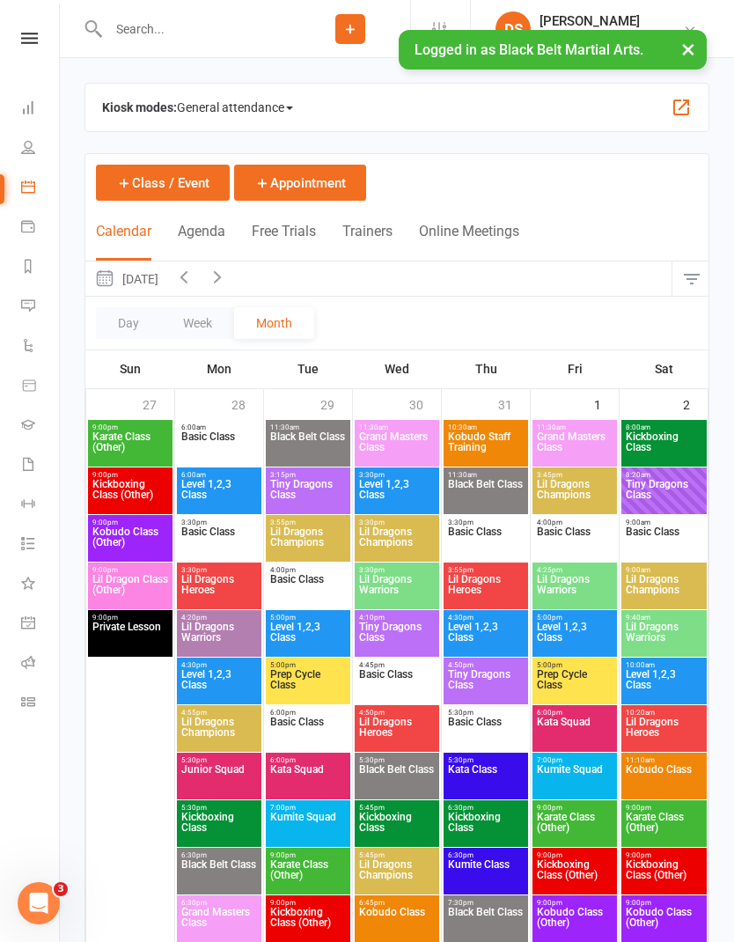
click at [275, 106] on span "General attendance" at bounding box center [235, 107] width 116 height 28
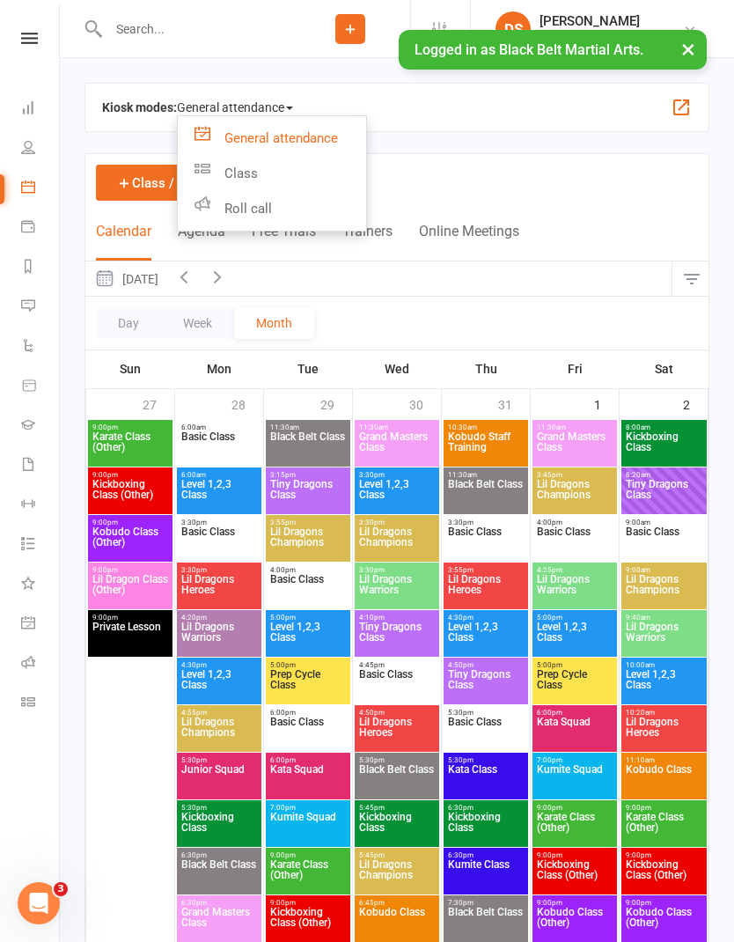
click at [265, 173] on link "Class" at bounding box center [272, 173] width 188 height 35
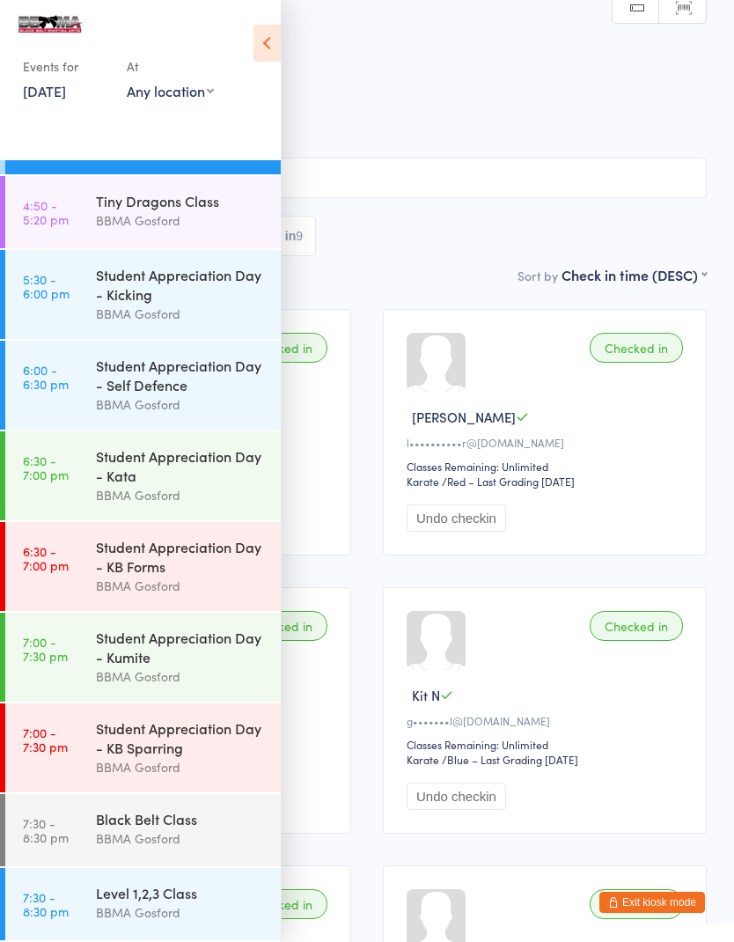
click at [66, 100] on link "[DATE]" at bounding box center [44, 90] width 43 height 19
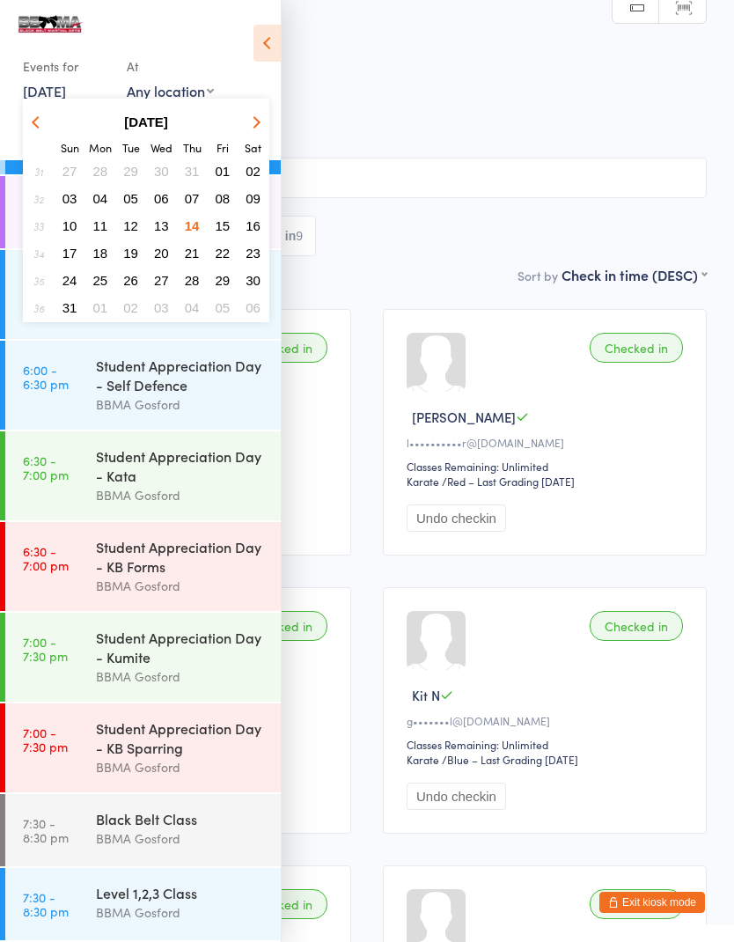
click at [156, 233] on span "13" at bounding box center [161, 225] width 15 height 15
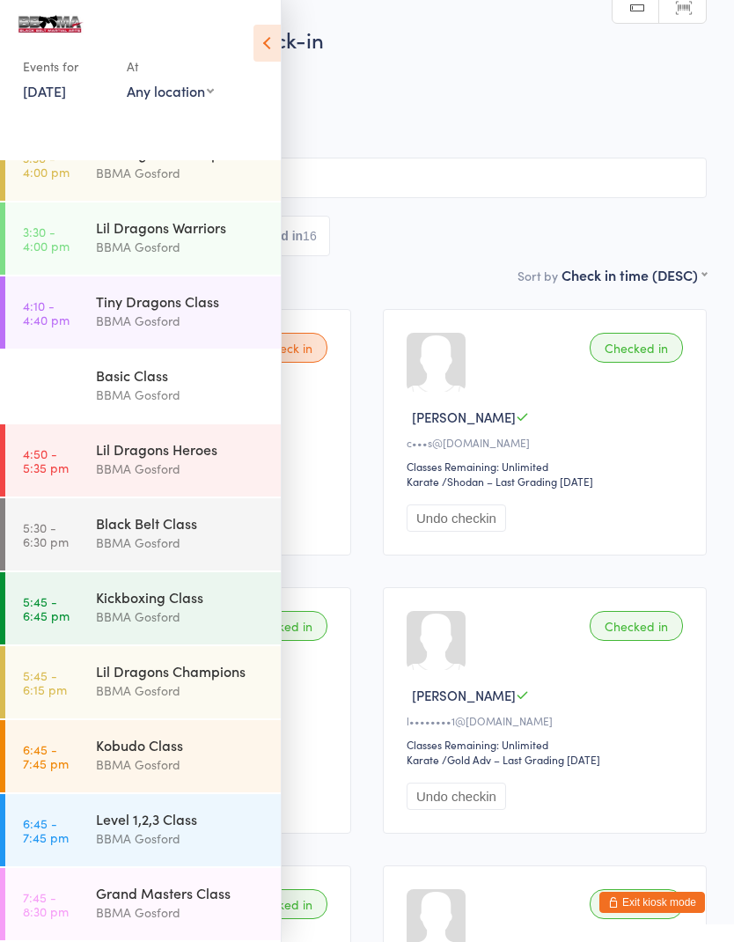
scroll to position [180, 0]
click at [253, 48] on icon at bounding box center [266, 43] width 27 height 37
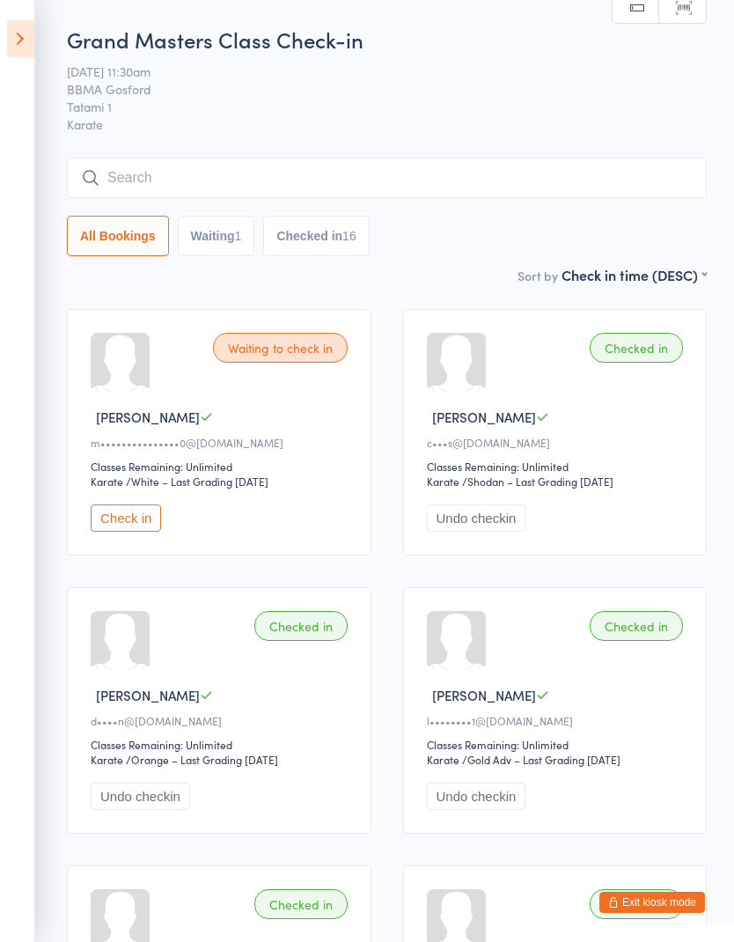
click at [25, 31] on icon at bounding box center [20, 38] width 27 height 37
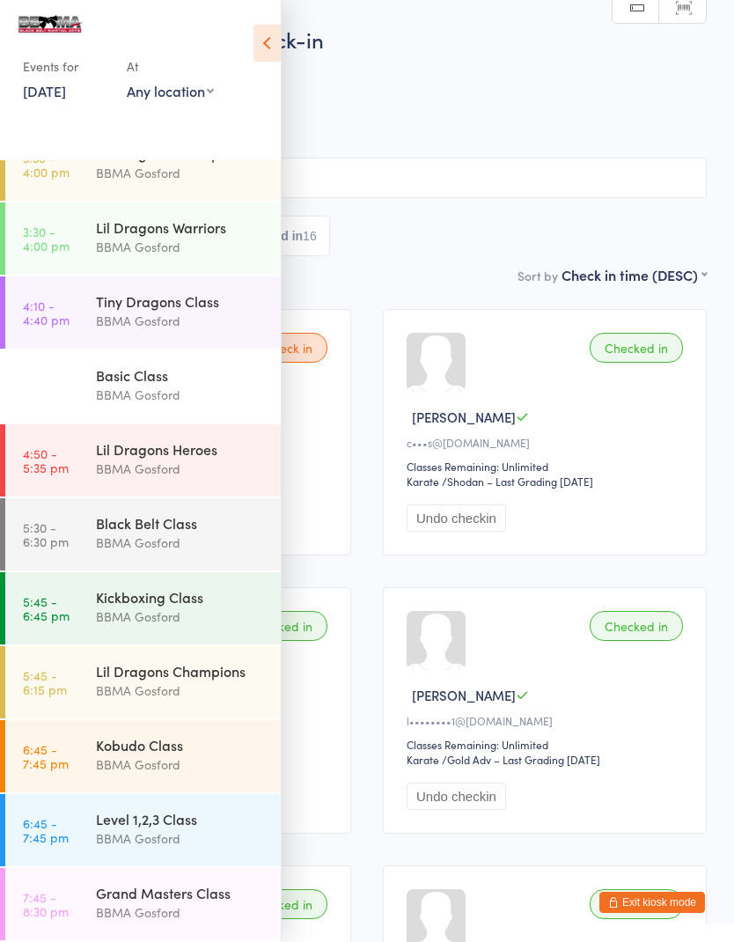
click at [66, 99] on link "[DATE]" at bounding box center [44, 90] width 43 height 19
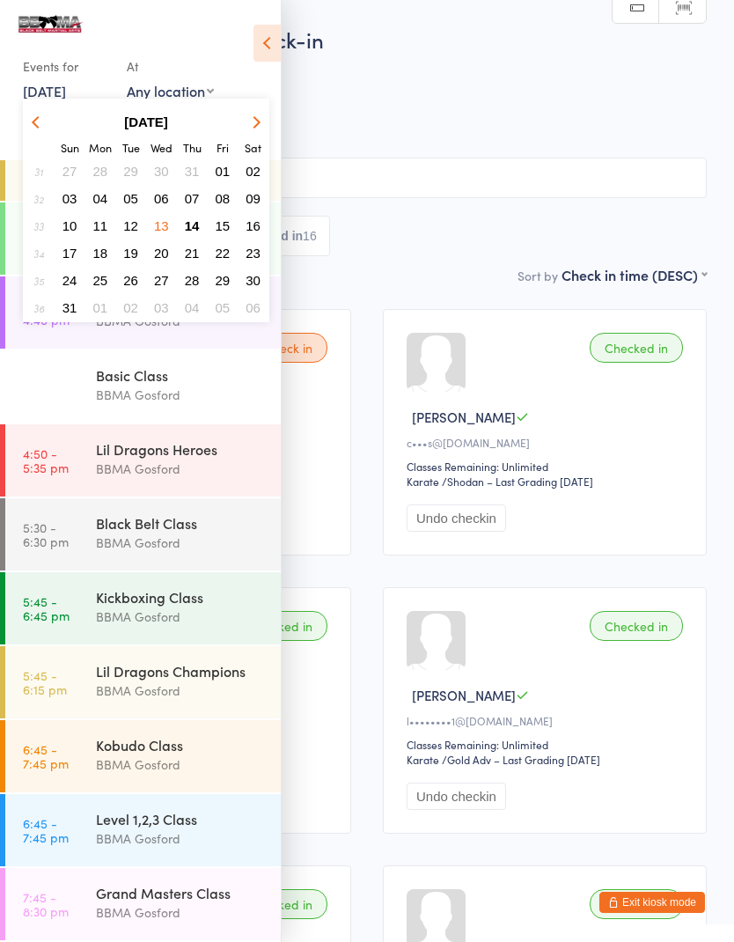
click at [254, 229] on span "16" at bounding box center [253, 225] width 15 height 15
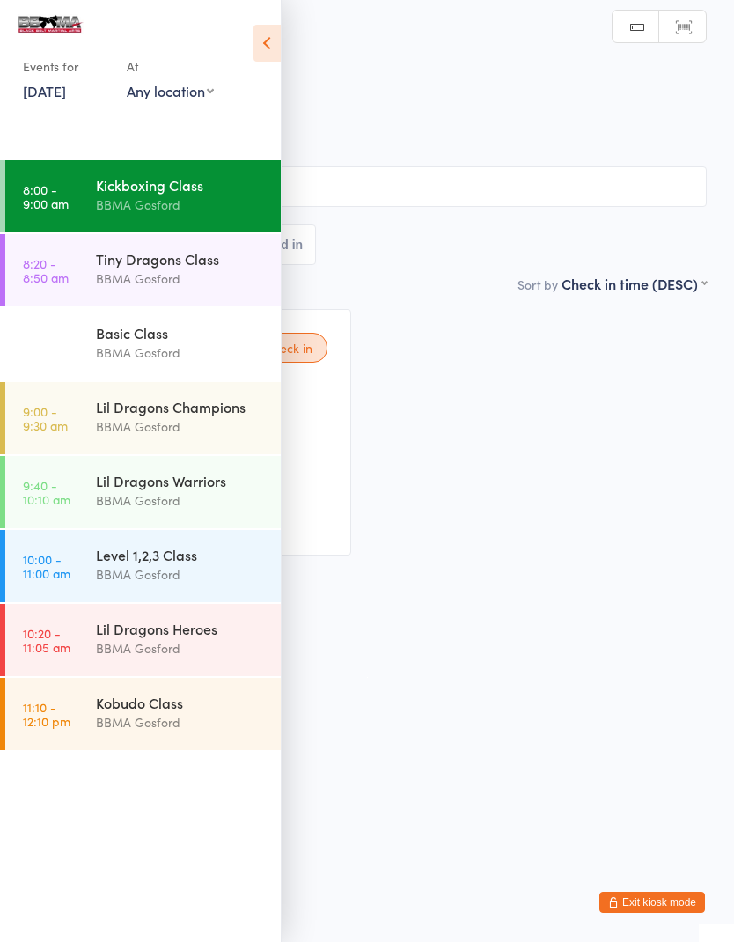
click at [66, 99] on link "[DATE]" at bounding box center [44, 90] width 43 height 19
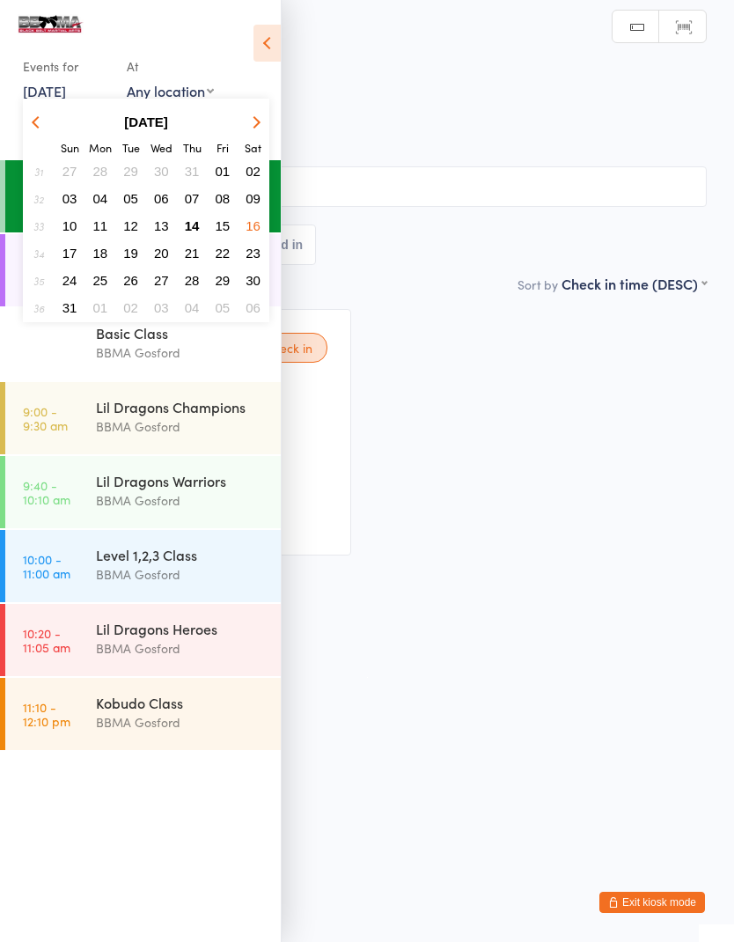
click at [67, 260] on span "17" at bounding box center [69, 253] width 15 height 15
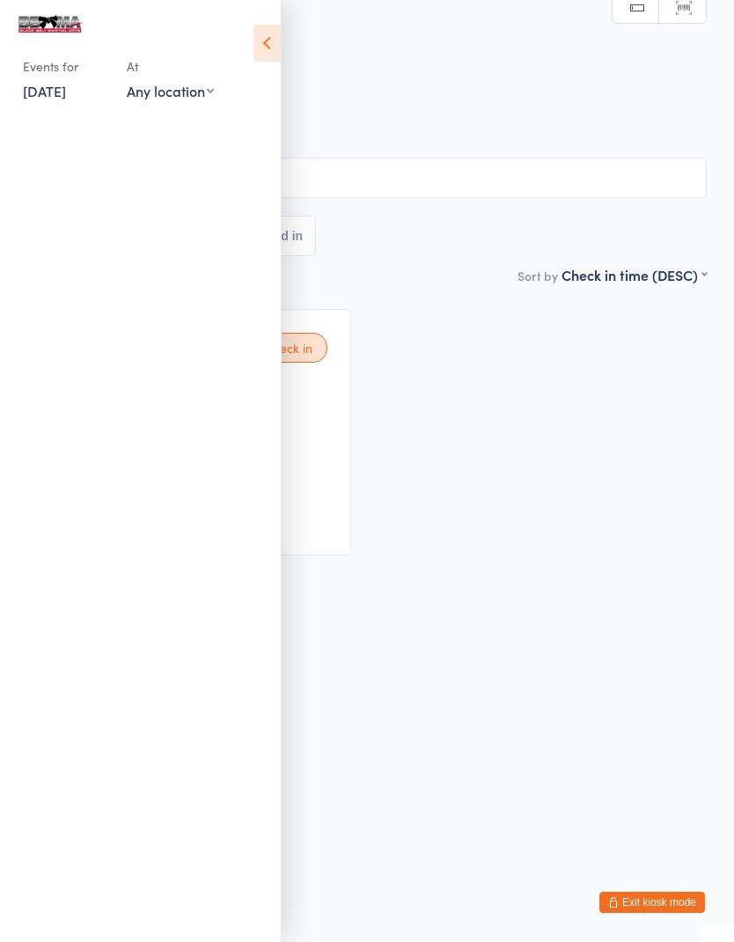
click at [254, 45] on icon at bounding box center [266, 43] width 27 height 37
